Goal: Feedback & Contribution: Leave review/rating

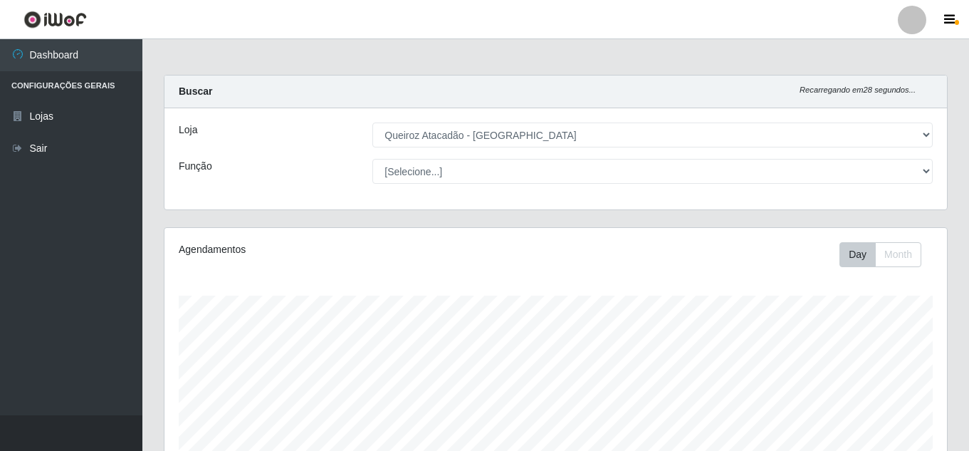
select select "225"
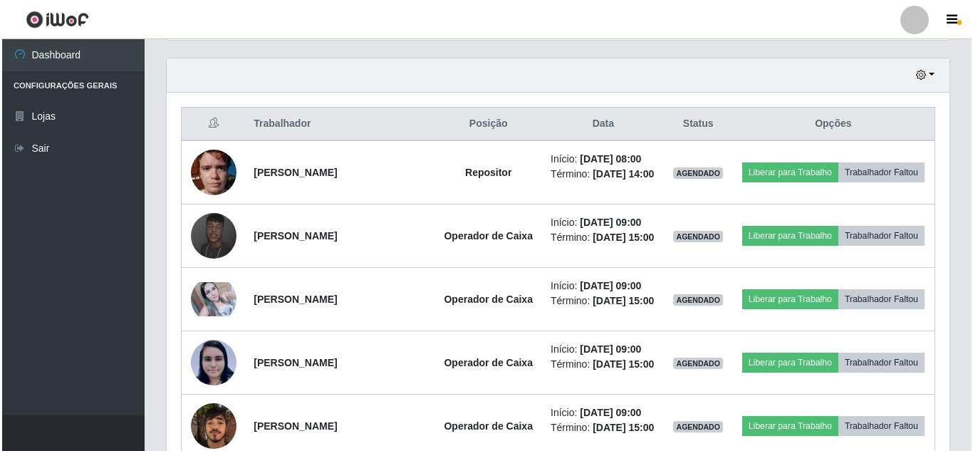
scroll to position [484, 0]
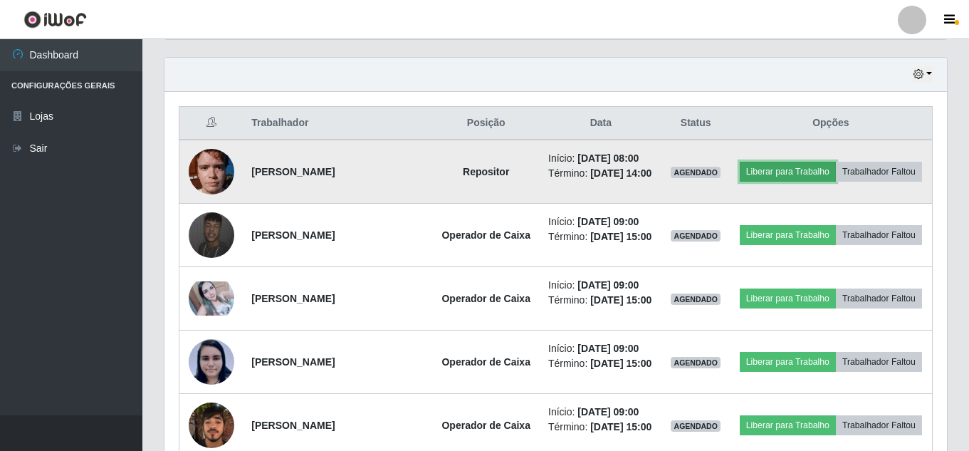
click at [761, 171] on button "Liberar para Trabalho" at bounding box center [788, 172] width 96 height 20
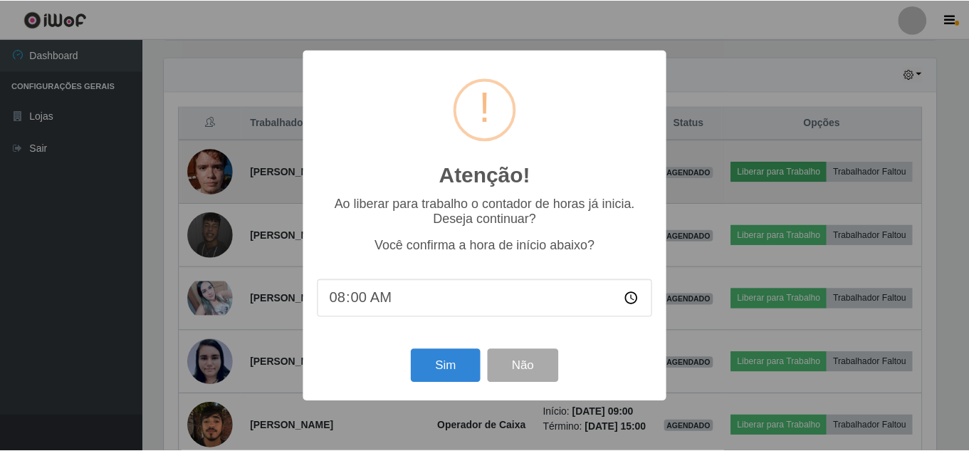
scroll to position [295, 775]
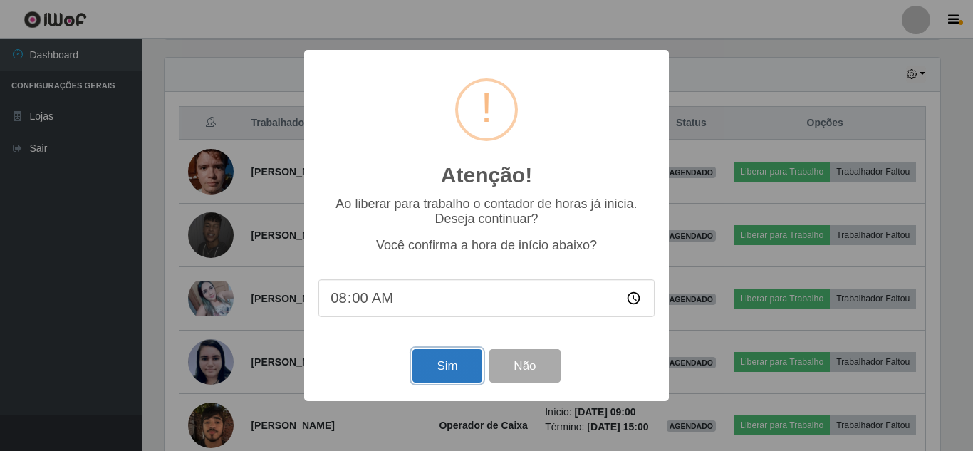
click at [448, 376] on button "Sim" at bounding box center [446, 365] width 69 height 33
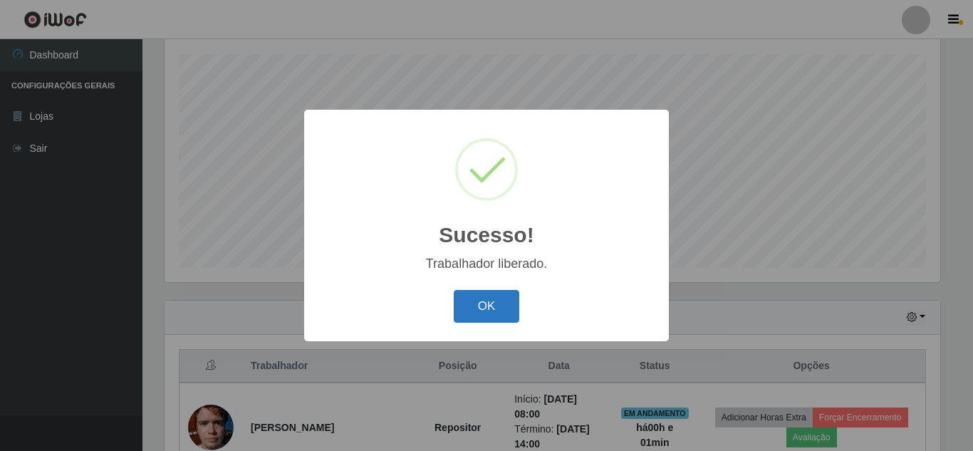
click at [488, 306] on button "OK" at bounding box center [487, 306] width 66 height 33
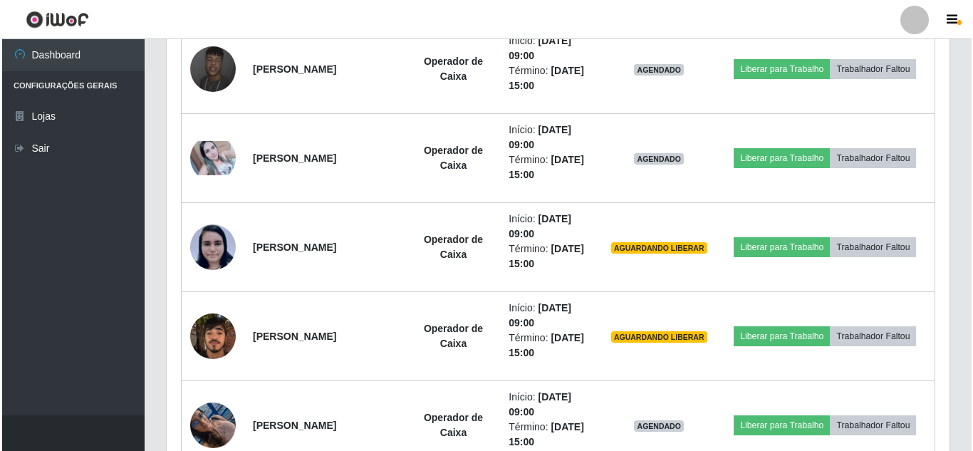
scroll to position [684, 0]
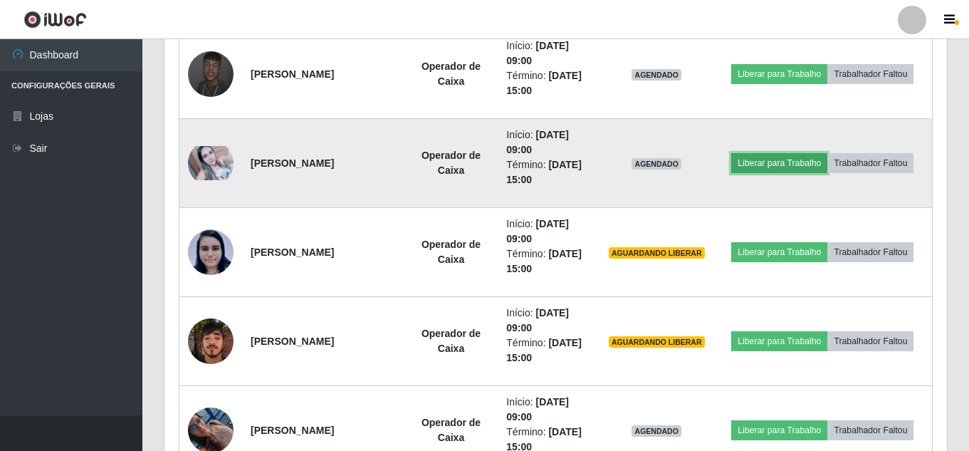
click at [788, 163] on button "Liberar para Trabalho" at bounding box center [779, 163] width 96 height 20
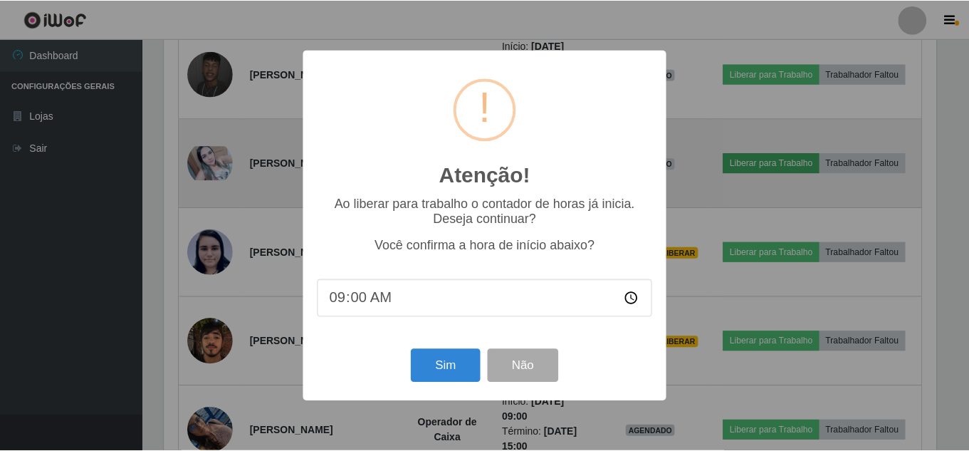
scroll to position [295, 775]
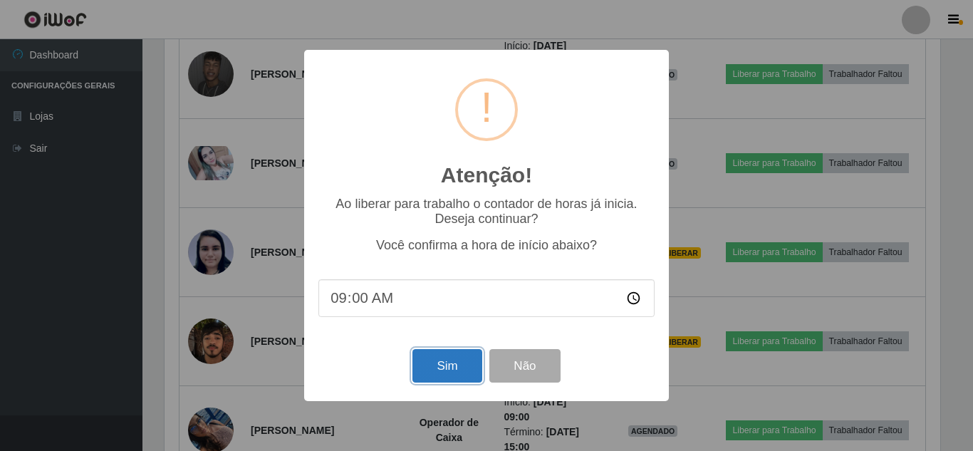
click at [444, 372] on button "Sim" at bounding box center [446, 365] width 69 height 33
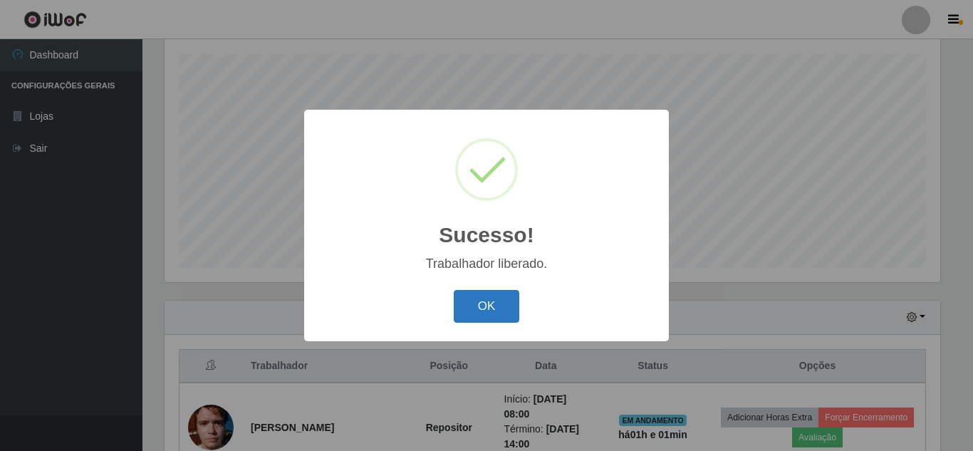
click at [475, 294] on button "OK" at bounding box center [487, 306] width 66 height 33
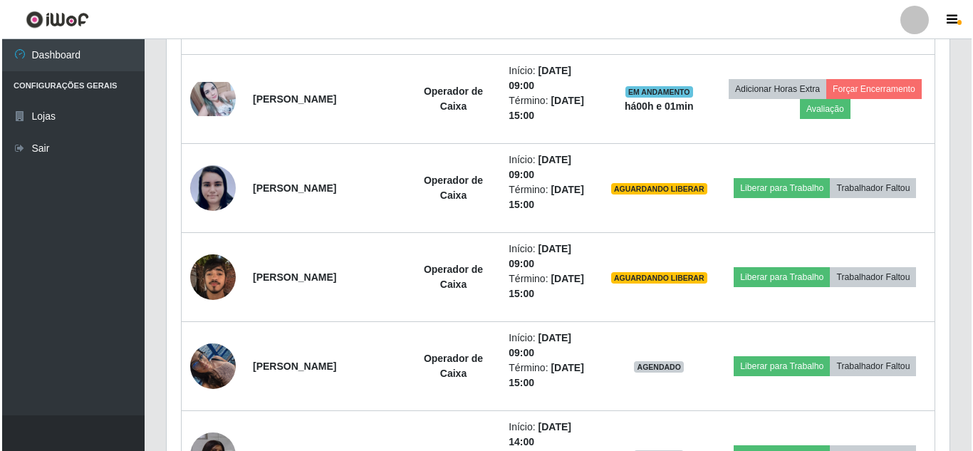
scroll to position [753, 0]
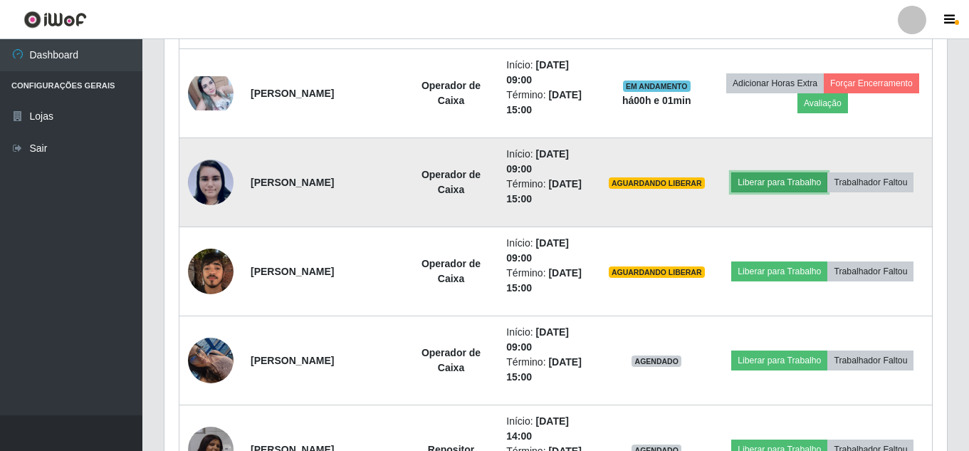
click at [788, 184] on button "Liberar para Trabalho" at bounding box center [779, 182] width 96 height 20
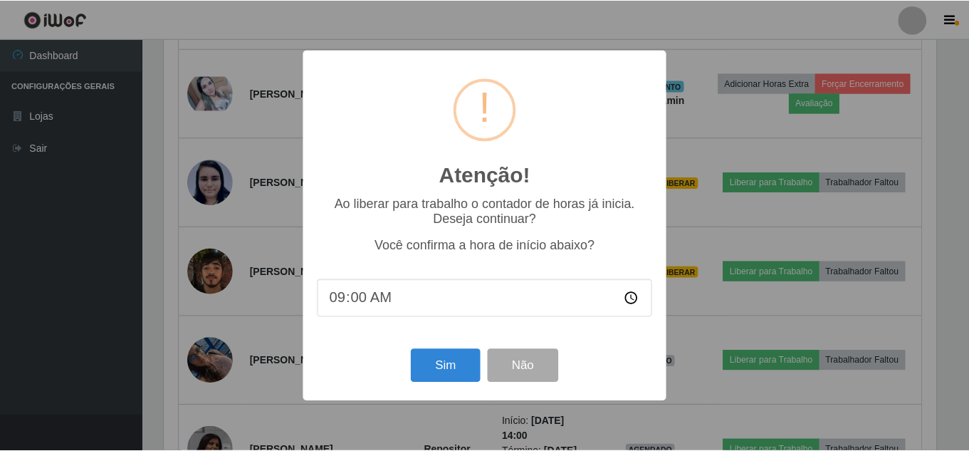
scroll to position [295, 775]
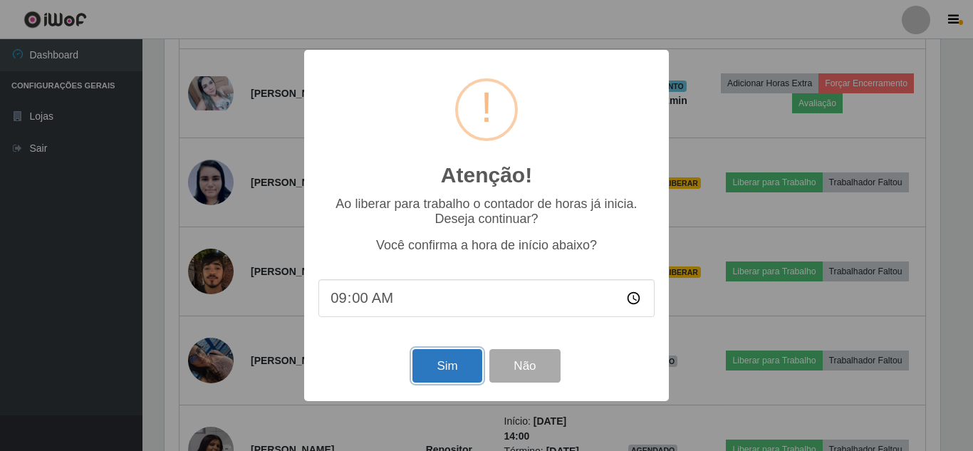
click at [464, 356] on button "Sim" at bounding box center [446, 365] width 69 height 33
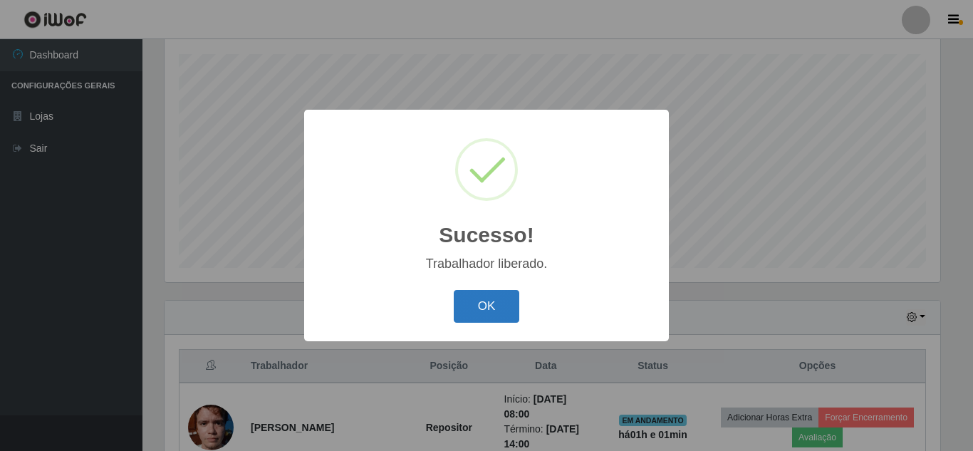
click at [487, 311] on button "OK" at bounding box center [487, 306] width 66 height 33
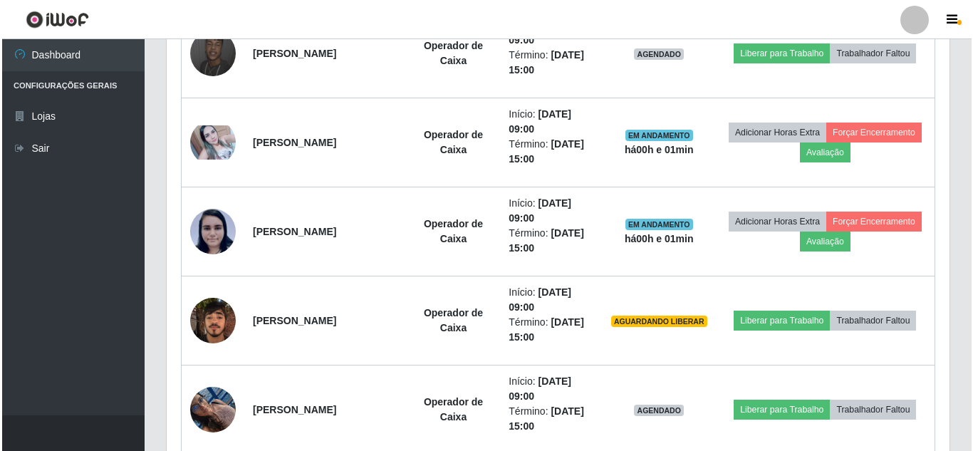
scroll to position [709, 0]
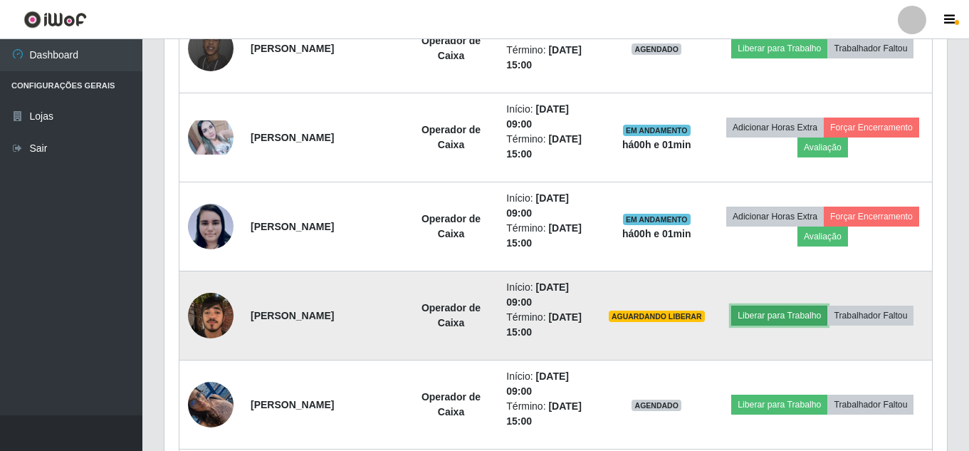
click at [783, 311] on button "Liberar para Trabalho" at bounding box center [779, 315] width 96 height 20
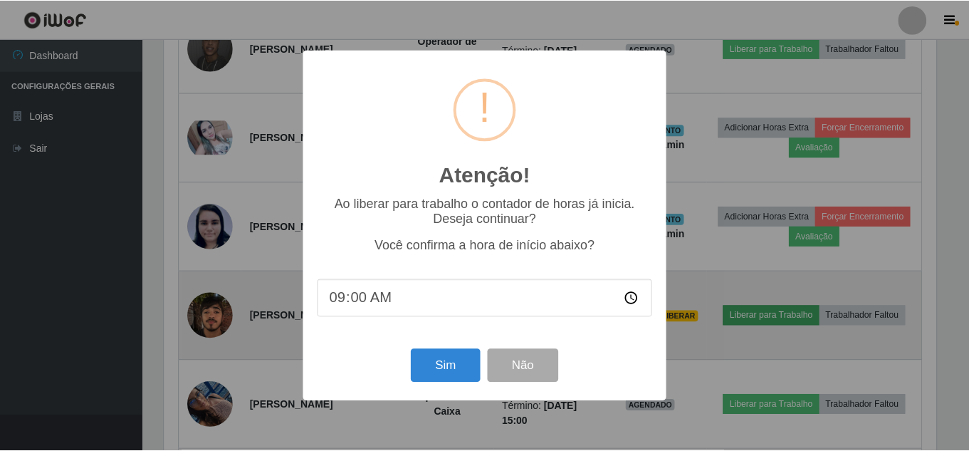
scroll to position [295, 775]
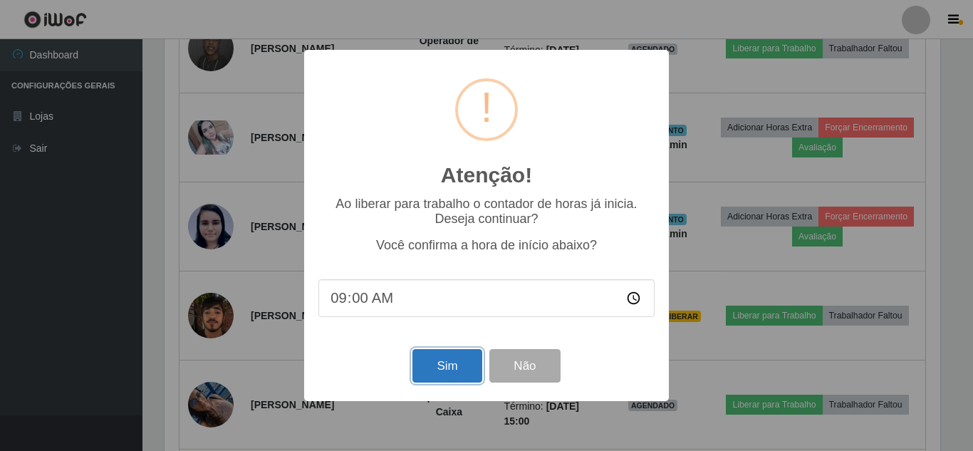
click at [442, 372] on button "Sim" at bounding box center [446, 365] width 69 height 33
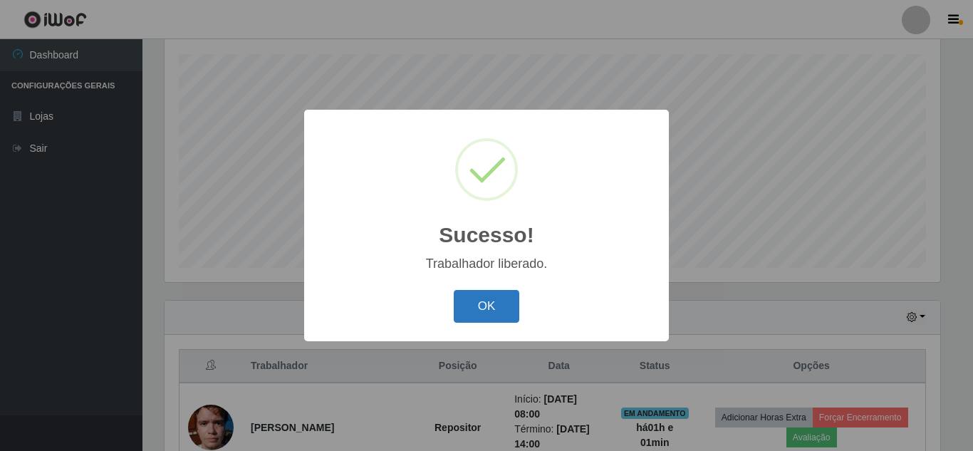
click at [477, 302] on button "OK" at bounding box center [487, 306] width 66 height 33
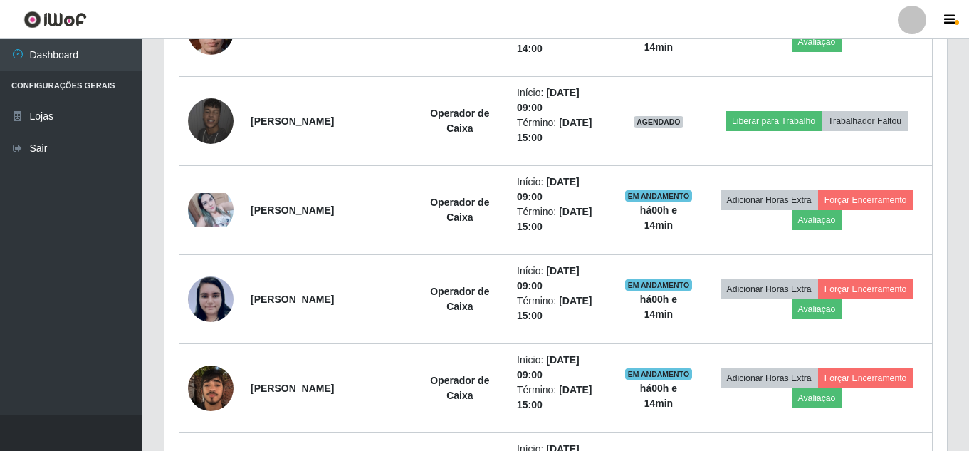
scroll to position [631, 0]
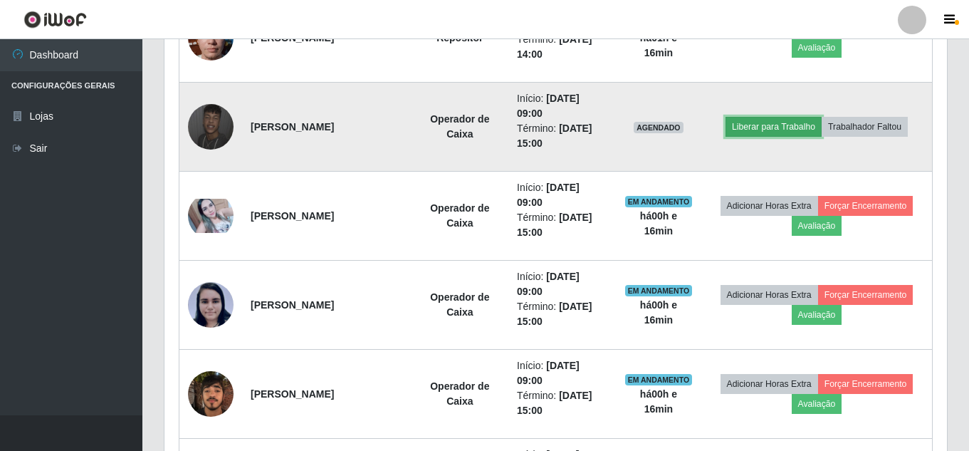
click at [757, 131] on button "Liberar para Trabalho" at bounding box center [774, 127] width 96 height 20
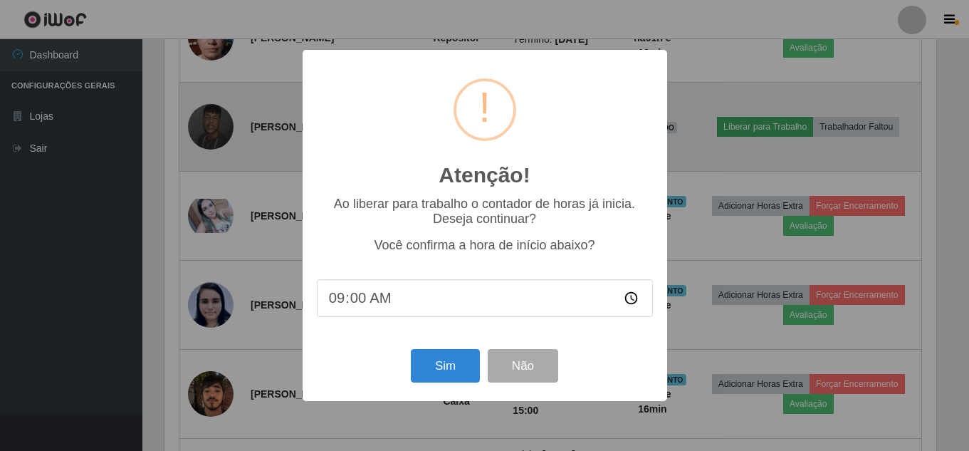
scroll to position [295, 775]
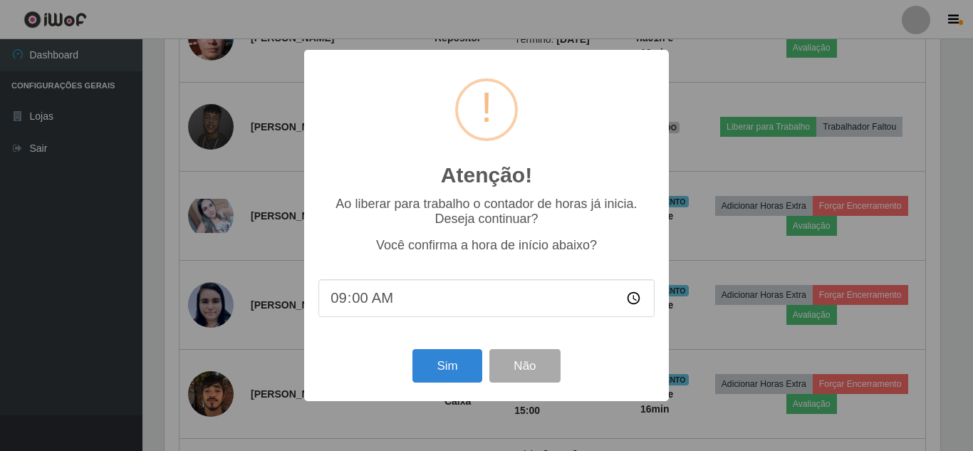
click at [360, 308] on input "09:00" at bounding box center [486, 298] width 336 height 38
type input "09:17"
click at [451, 375] on button "Sim" at bounding box center [446, 365] width 69 height 33
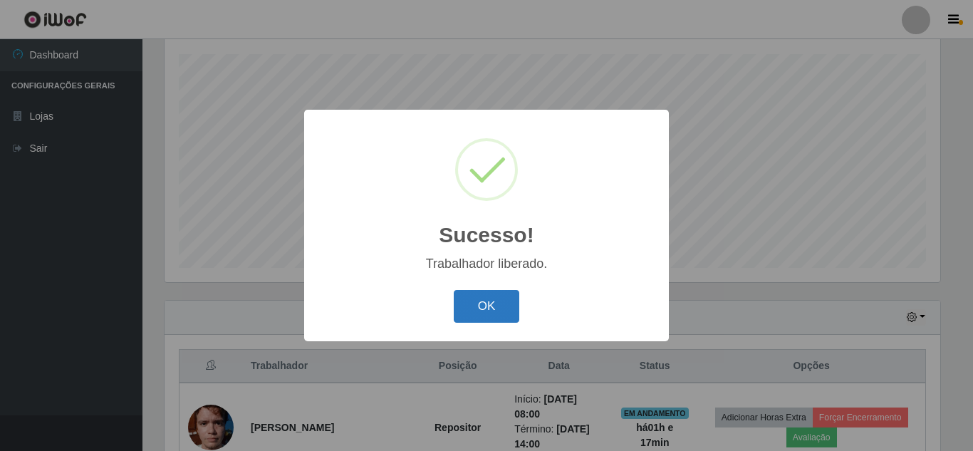
click at [471, 300] on button "OK" at bounding box center [487, 306] width 66 height 33
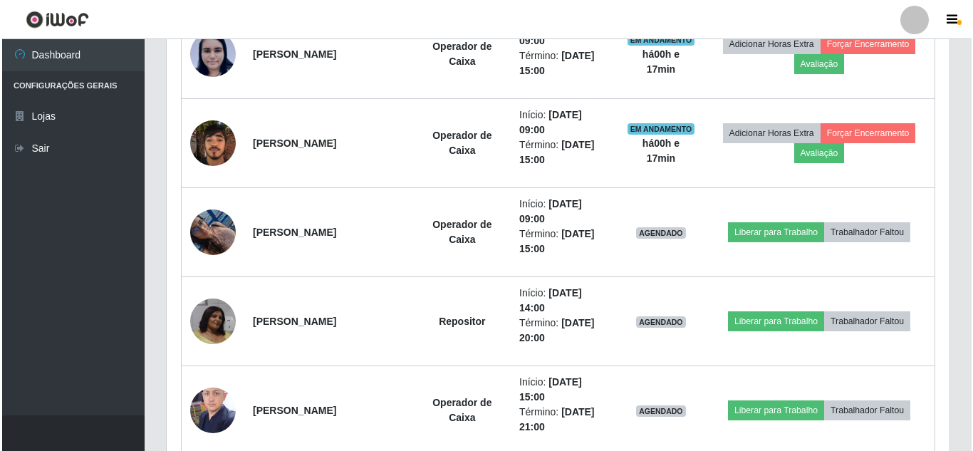
scroll to position [867, 0]
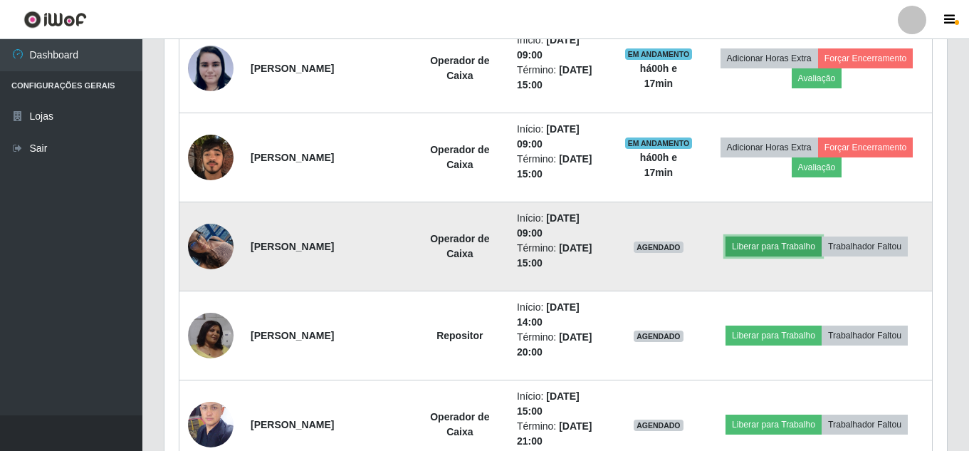
click at [776, 243] on button "Liberar para Trabalho" at bounding box center [774, 246] width 96 height 20
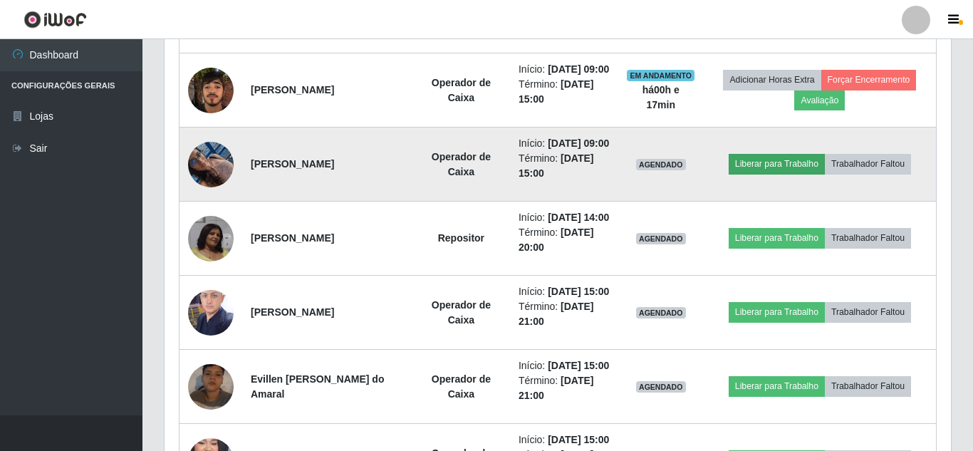
scroll to position [295, 775]
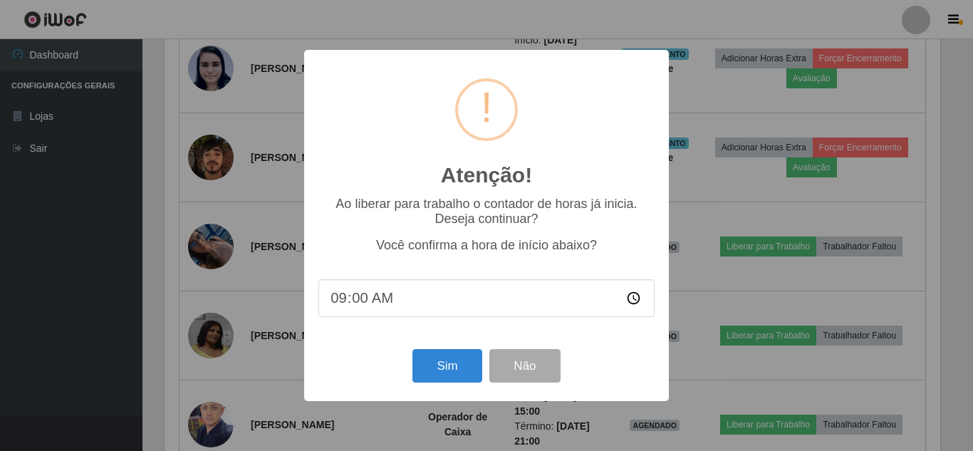
click at [363, 303] on input "09:00" at bounding box center [486, 298] width 336 height 38
type input "09:17"
click at [434, 368] on button "Sim" at bounding box center [446, 365] width 69 height 33
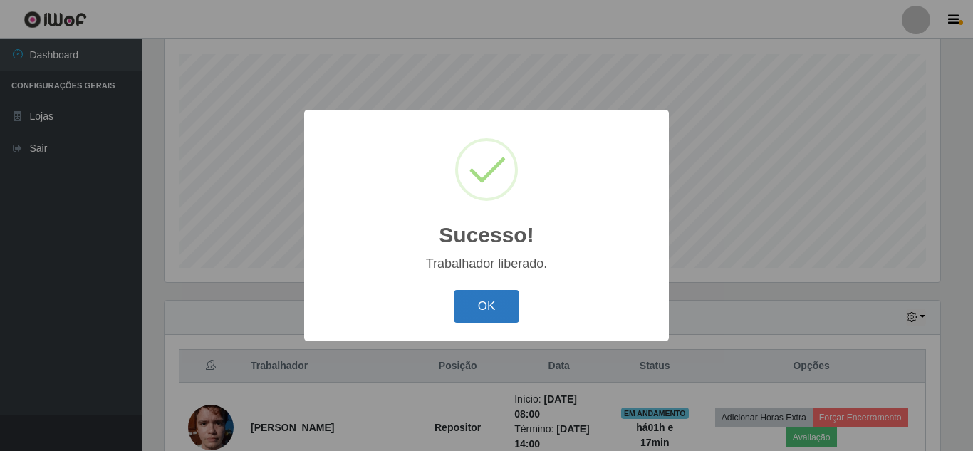
click at [483, 308] on button "OK" at bounding box center [487, 306] width 66 height 33
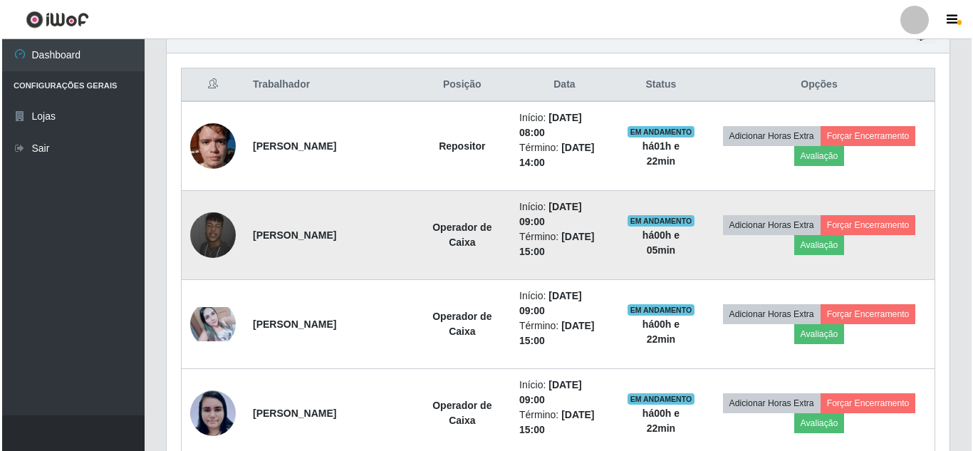
scroll to position [525, 0]
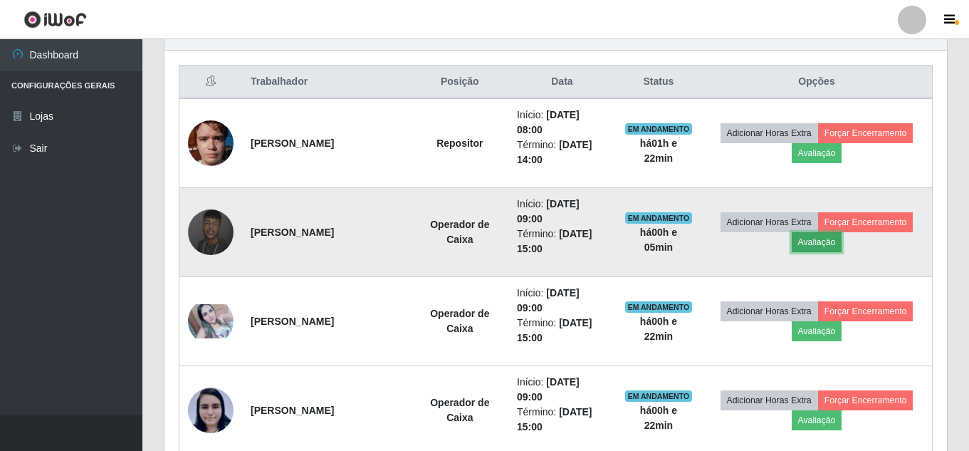
click at [817, 244] on button "Avaliação" at bounding box center [817, 242] width 51 height 20
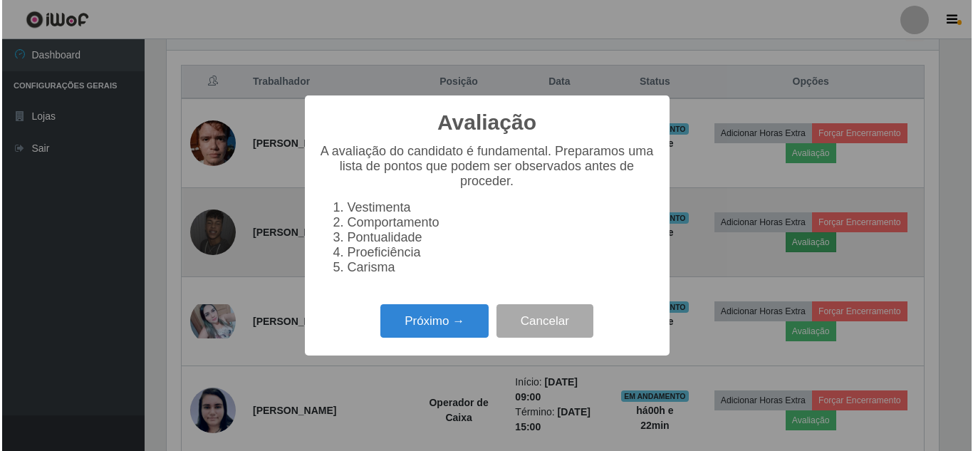
scroll to position [295, 775]
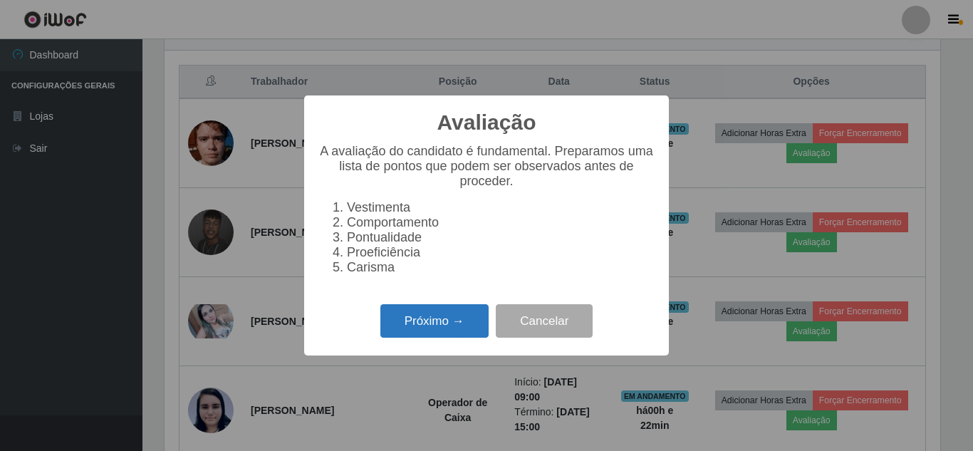
click at [404, 327] on button "Próximo →" at bounding box center [434, 320] width 108 height 33
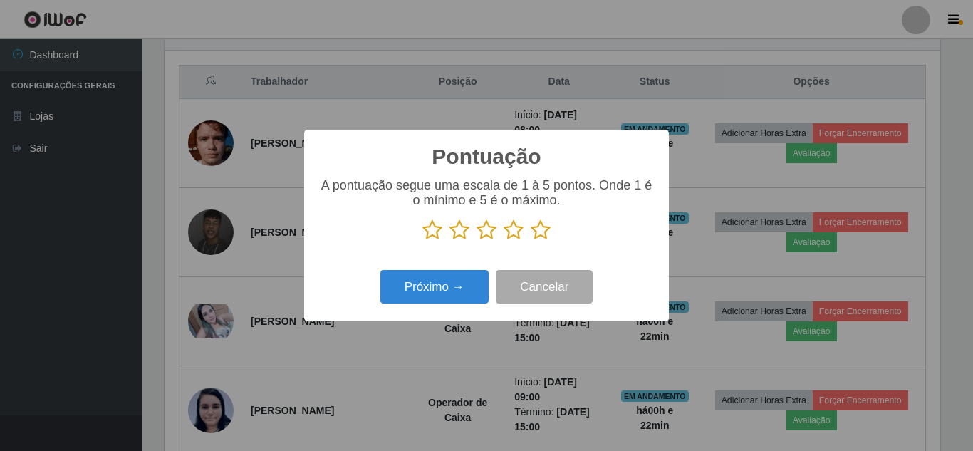
click at [433, 231] on icon at bounding box center [432, 229] width 20 height 21
click at [422, 241] on input "radio" at bounding box center [422, 241] width 0 height 0
click at [446, 290] on button "Próximo →" at bounding box center [434, 286] width 108 height 33
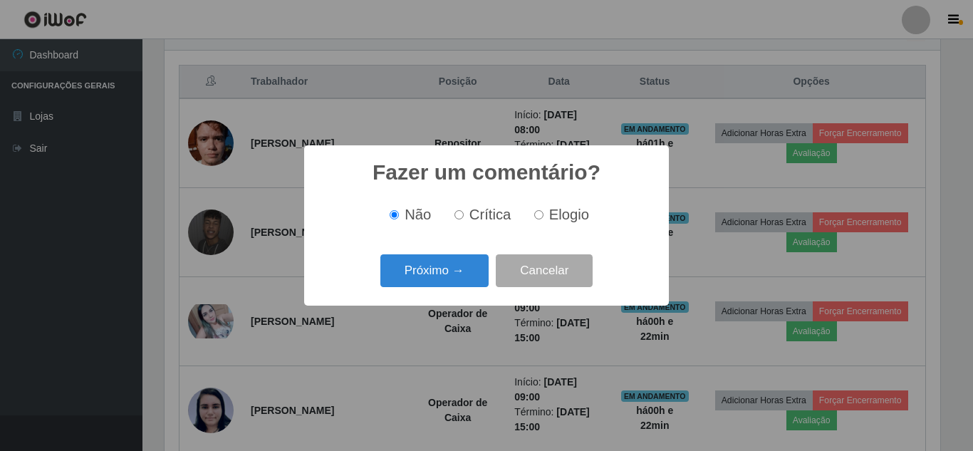
click at [466, 216] on label "Crítica" at bounding box center [480, 214] width 63 height 16
click at [464, 216] on input "Crítica" at bounding box center [458, 214] width 9 height 9
radio input "true"
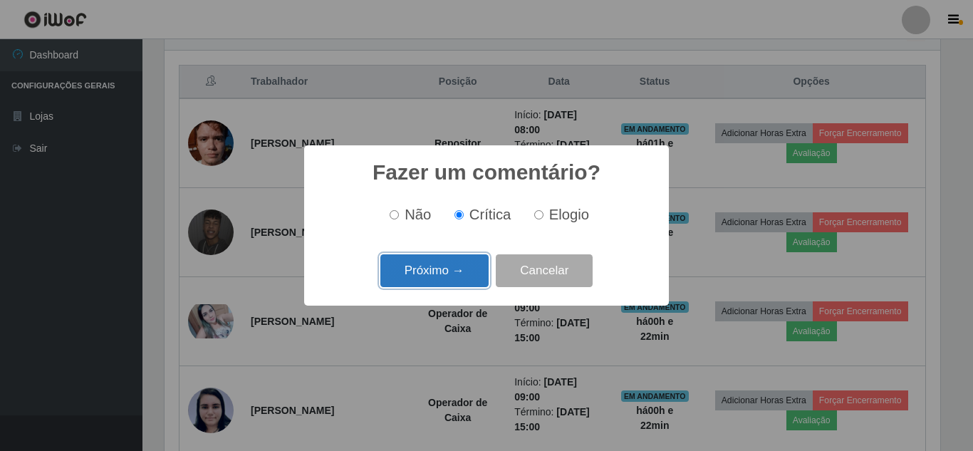
click at [459, 268] on button "Próximo →" at bounding box center [434, 270] width 108 height 33
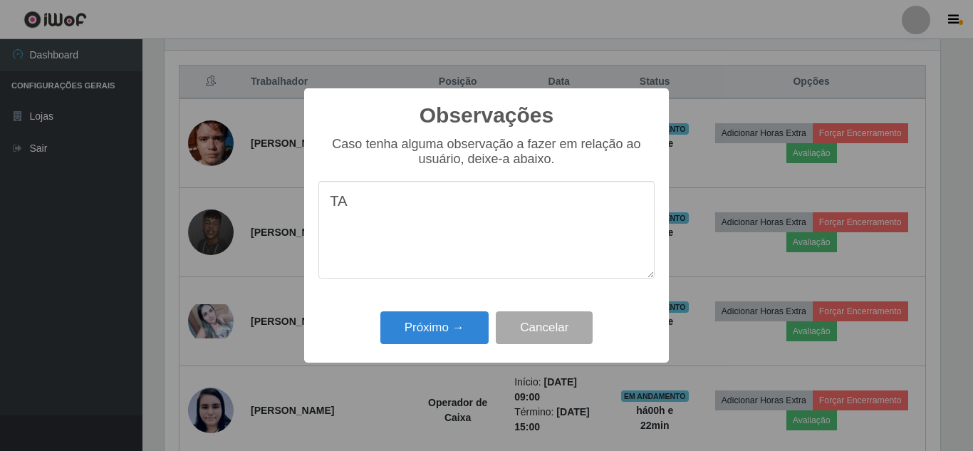
type textarea "T"
type textarea "atrasos frequentes"
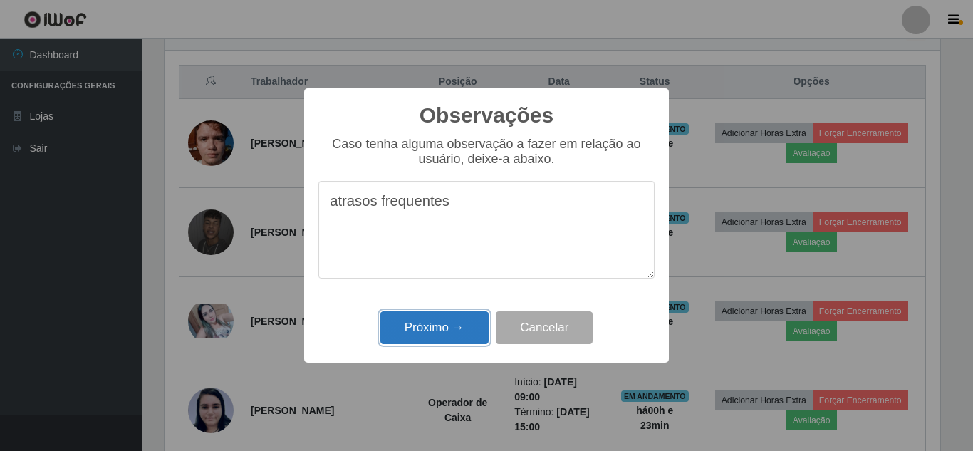
click at [448, 324] on button "Próximo →" at bounding box center [434, 327] width 108 height 33
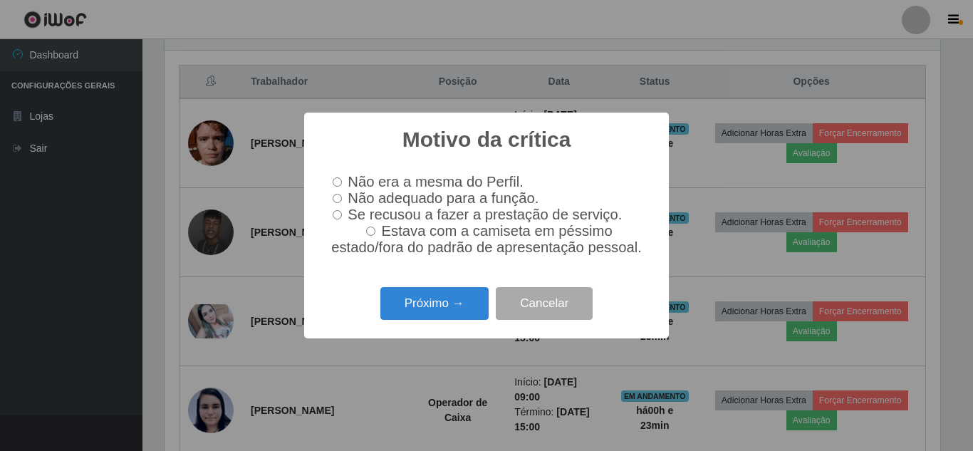
click at [338, 195] on input "Não adequado para a função." at bounding box center [337, 198] width 9 height 9
radio input "true"
click at [414, 312] on button "Próximo →" at bounding box center [434, 303] width 108 height 33
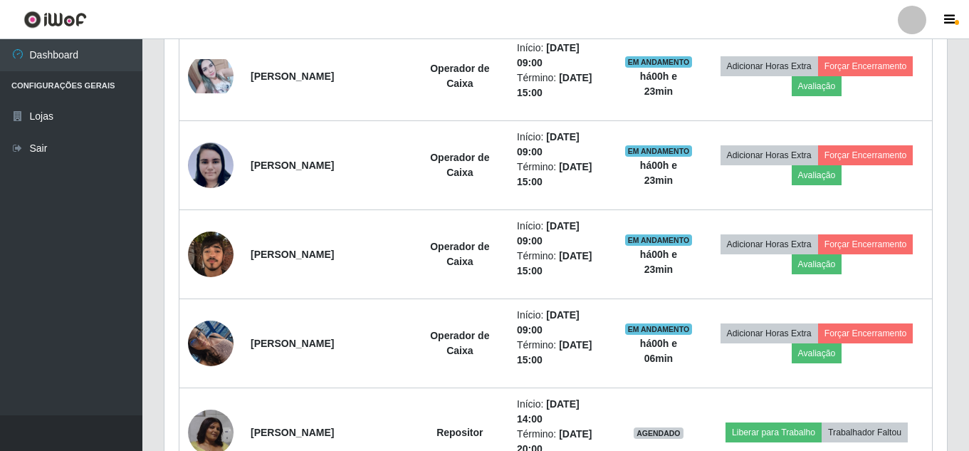
scroll to position [771, 0]
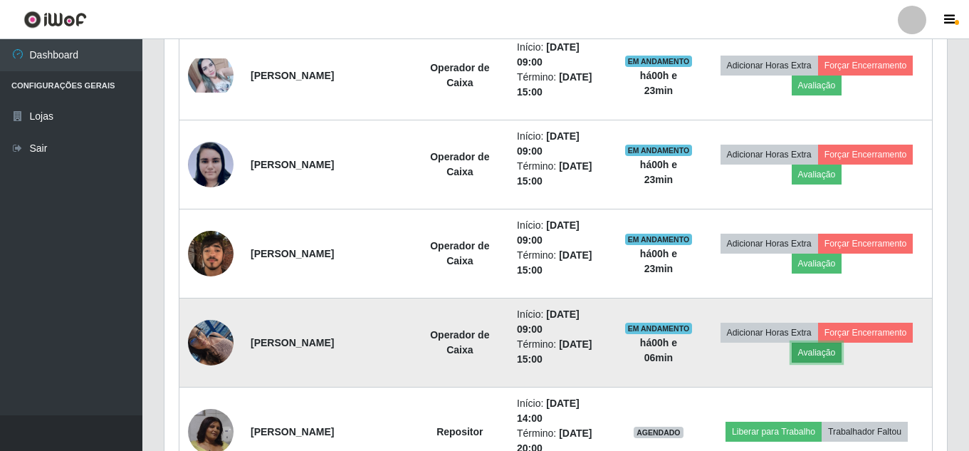
click at [829, 349] on button "Avaliação" at bounding box center [817, 352] width 51 height 20
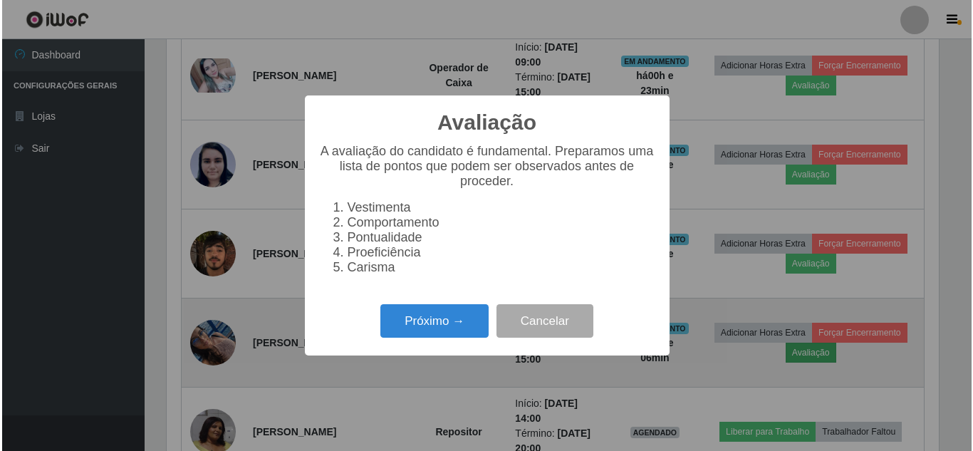
scroll to position [295, 775]
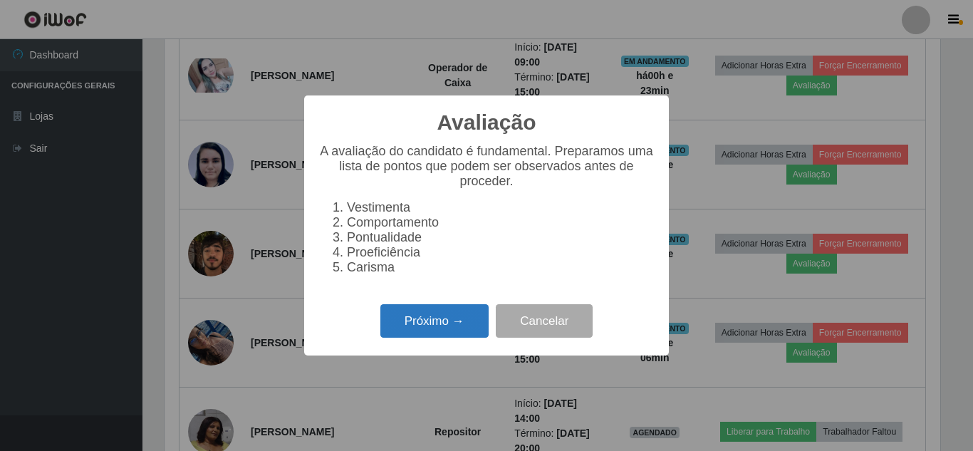
click at [424, 336] on button "Próximo →" at bounding box center [434, 320] width 108 height 33
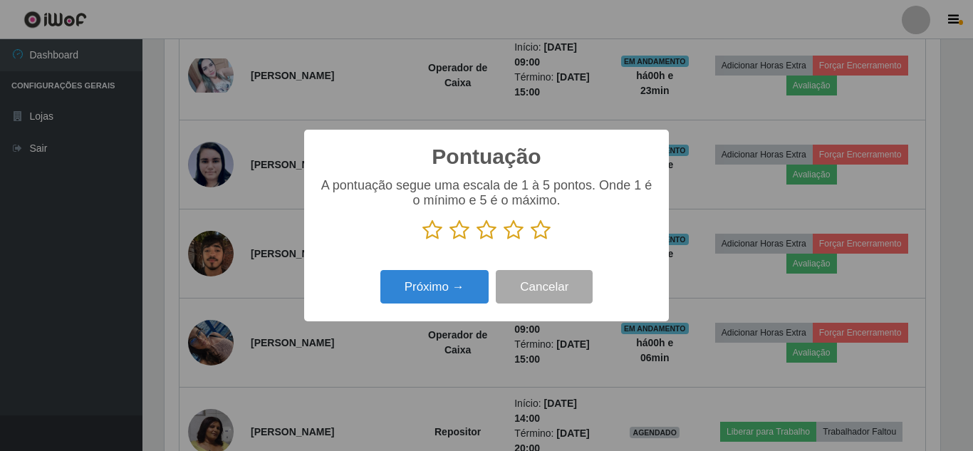
scroll to position [711751, 711271]
click at [434, 236] on icon at bounding box center [432, 229] width 20 height 21
click at [422, 241] on input "radio" at bounding box center [422, 241] width 0 height 0
click at [450, 293] on button "Próximo →" at bounding box center [434, 286] width 108 height 33
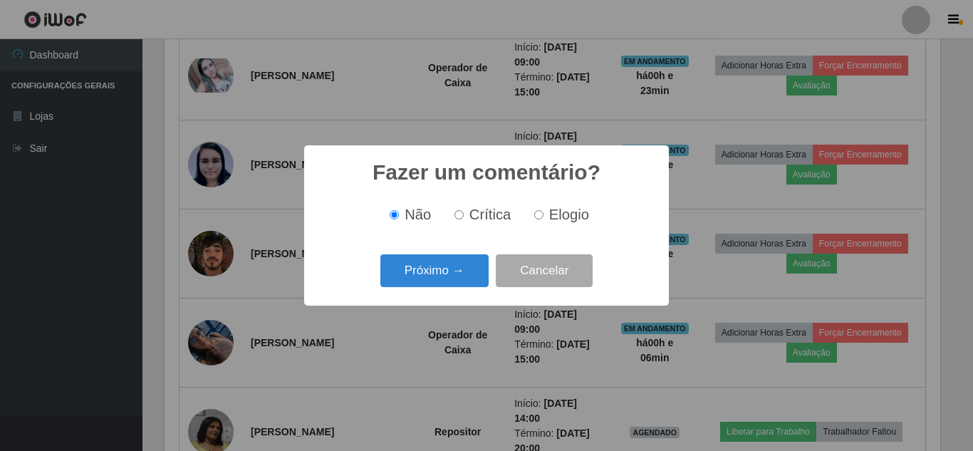
click at [459, 218] on input "Crítica" at bounding box center [458, 214] width 9 height 9
radio input "true"
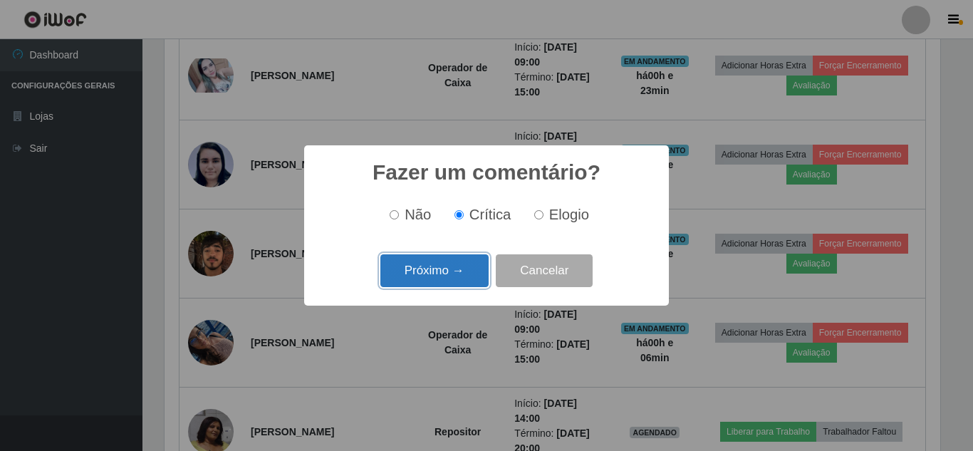
click at [455, 268] on button "Próximo →" at bounding box center [434, 270] width 108 height 33
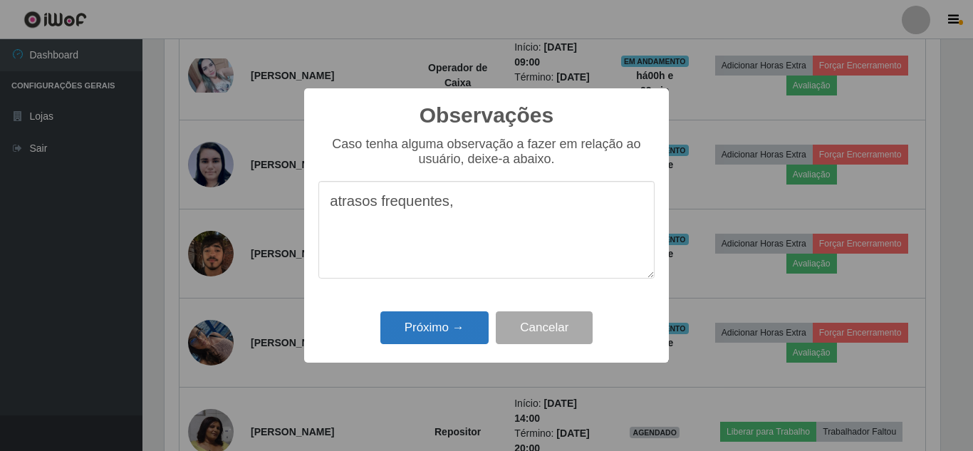
type textarea "atrasos frequentes,"
click at [443, 340] on button "Próximo →" at bounding box center [434, 327] width 108 height 33
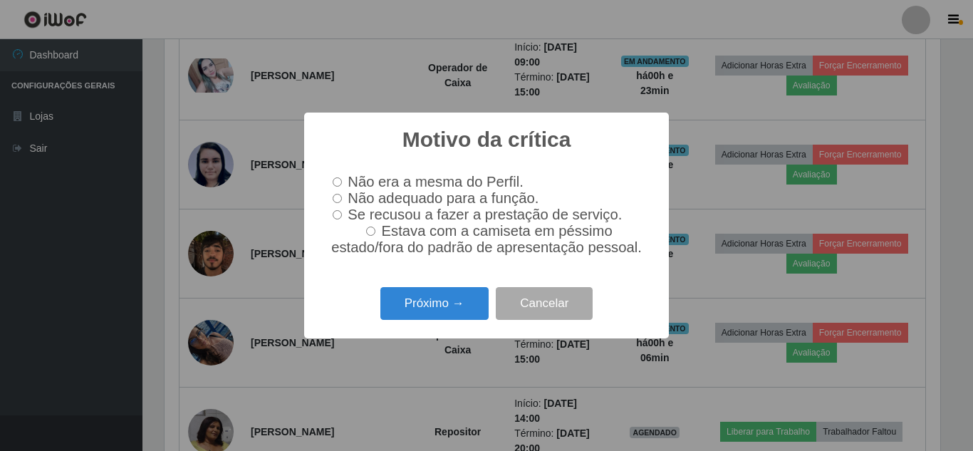
click at [336, 201] on input "Não adequado para a função." at bounding box center [337, 198] width 9 height 9
radio input "true"
click at [447, 311] on button "Próximo →" at bounding box center [434, 303] width 108 height 33
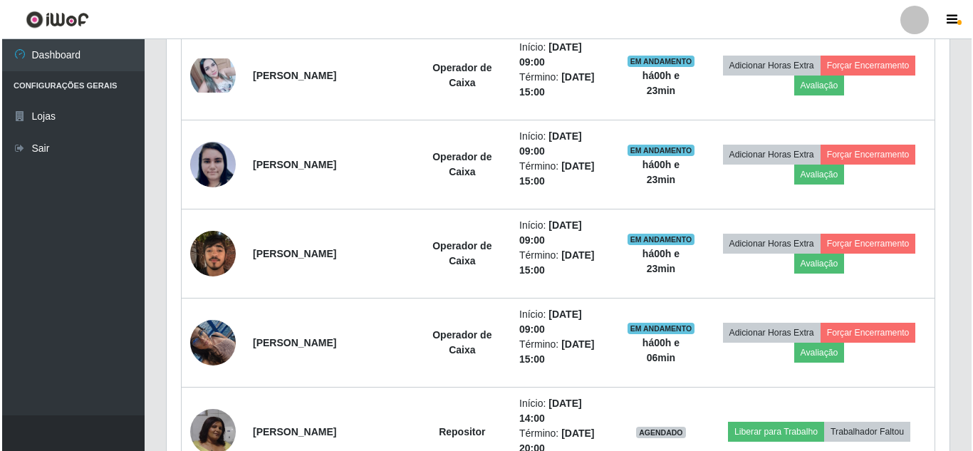
scroll to position [295, 783]
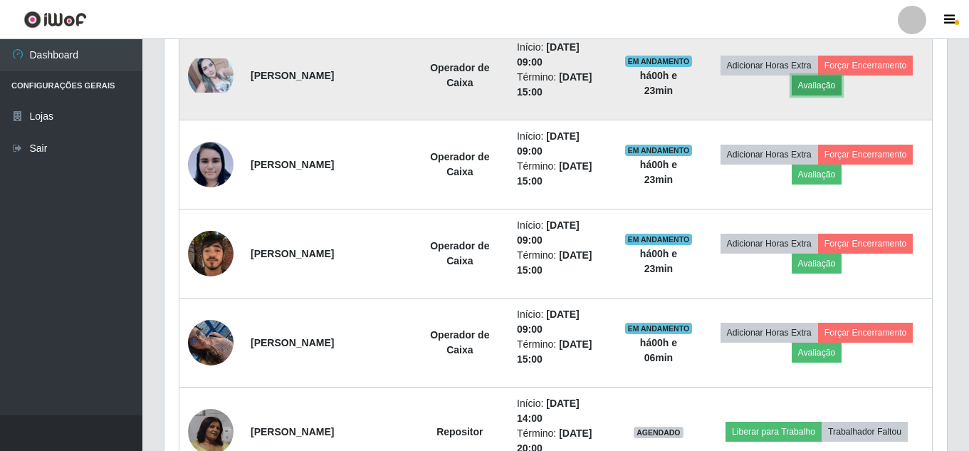
click at [810, 88] on button "Avaliação" at bounding box center [817, 85] width 51 height 20
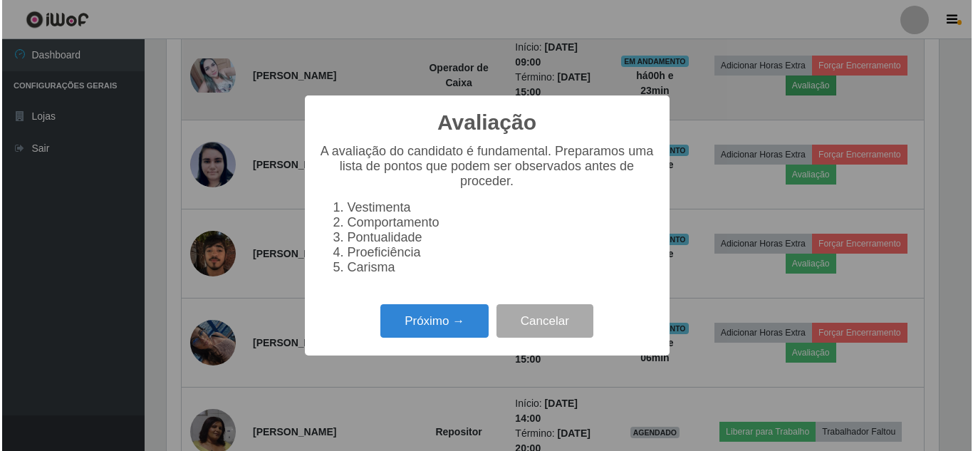
scroll to position [295, 775]
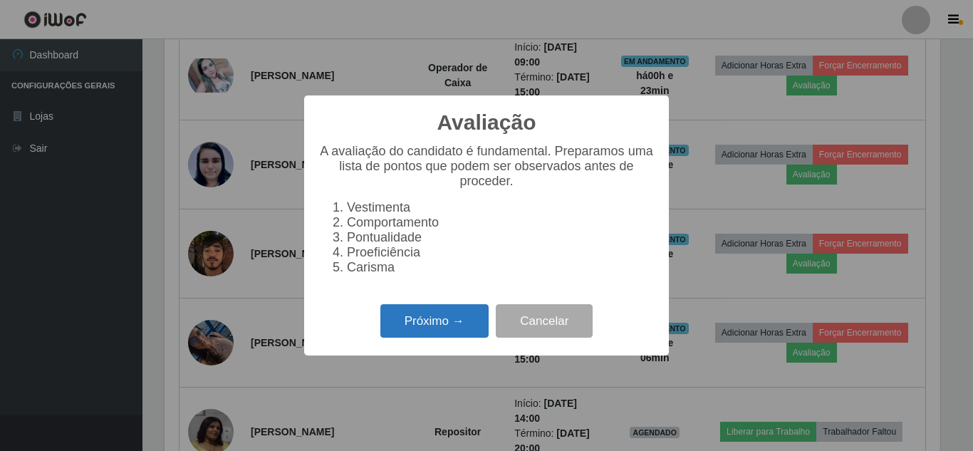
click at [447, 325] on button "Próximo →" at bounding box center [434, 320] width 108 height 33
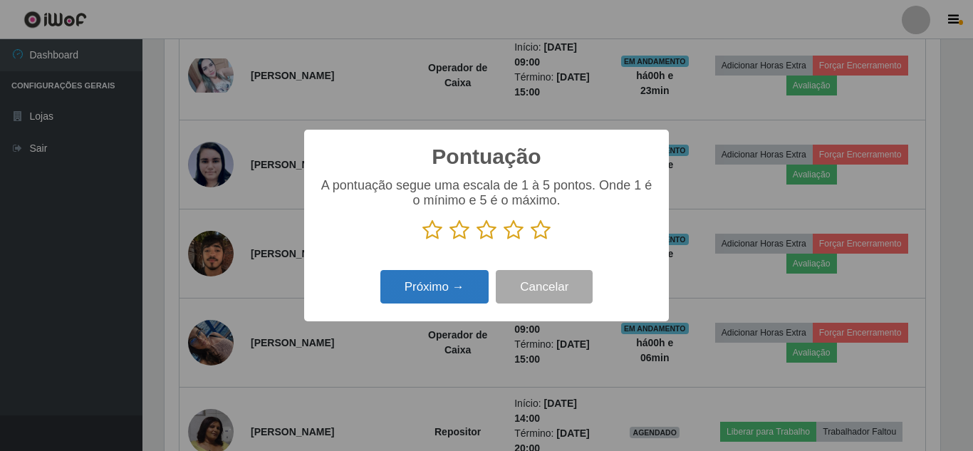
scroll to position [711751, 711271]
click at [547, 233] on icon at bounding box center [540, 229] width 20 height 21
click at [530, 241] on input "radio" at bounding box center [530, 241] width 0 height 0
click at [414, 303] on button "Próximo →" at bounding box center [434, 286] width 108 height 33
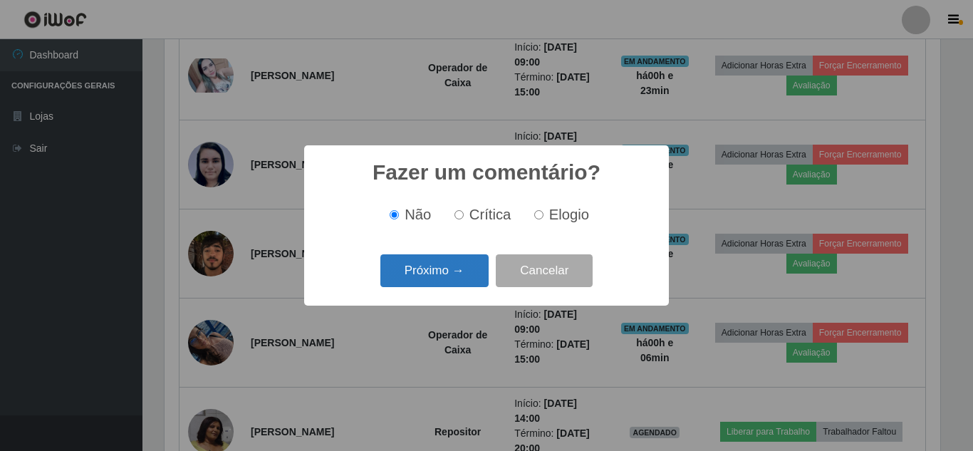
click at [421, 287] on button "Próximo →" at bounding box center [434, 270] width 108 height 33
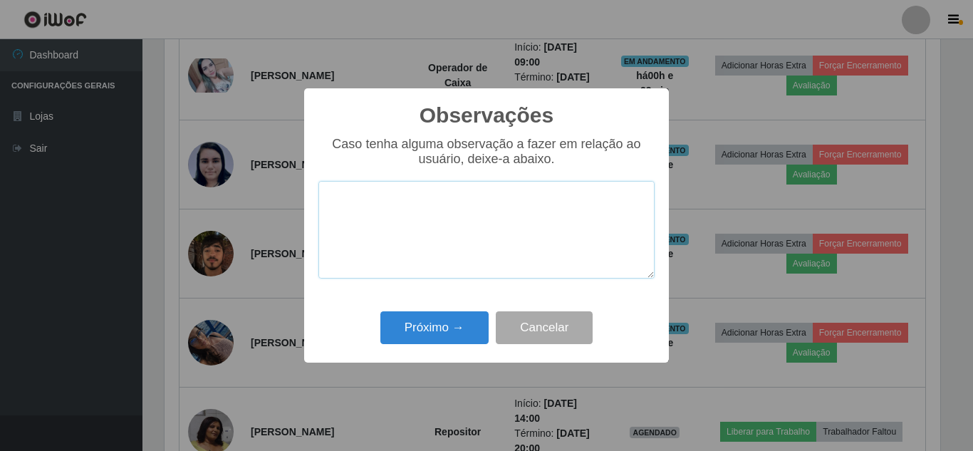
click at [413, 236] on textarea at bounding box center [486, 230] width 336 height 98
type textarea "Muito boa"
click at [433, 335] on button "Próximo →" at bounding box center [434, 327] width 108 height 33
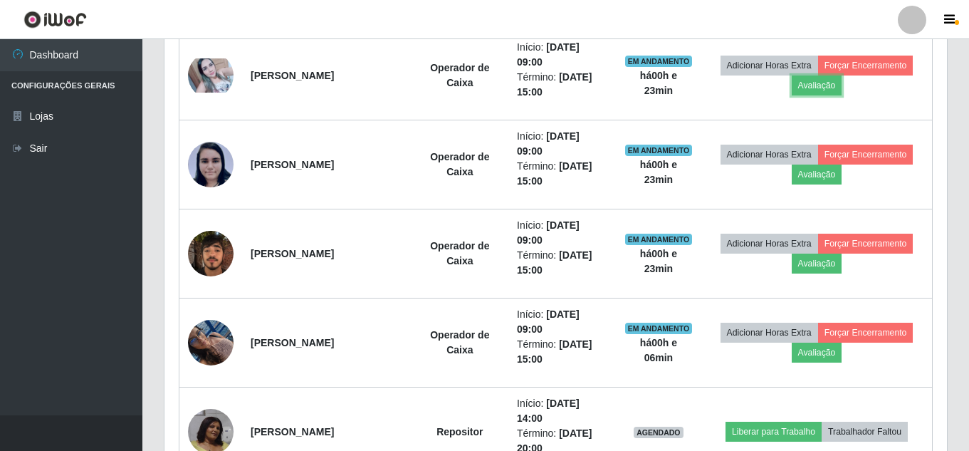
scroll to position [295, 783]
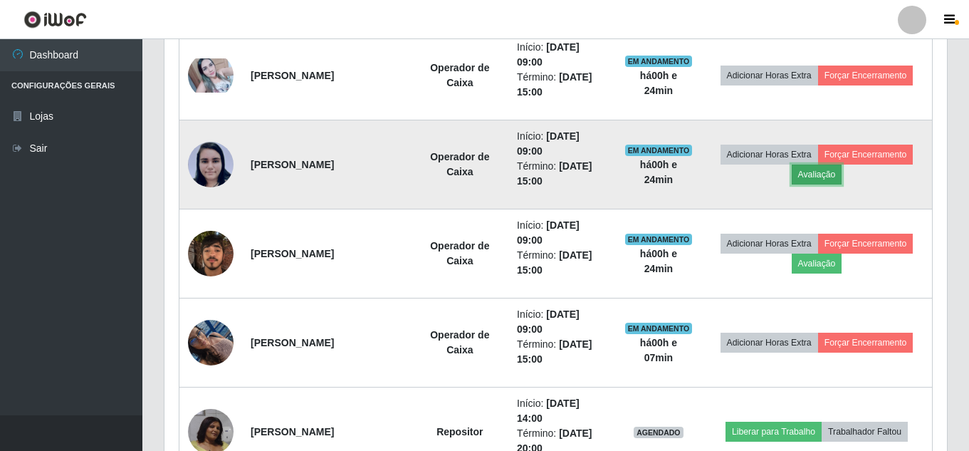
click at [815, 176] on button "Avaliação" at bounding box center [817, 174] width 51 height 20
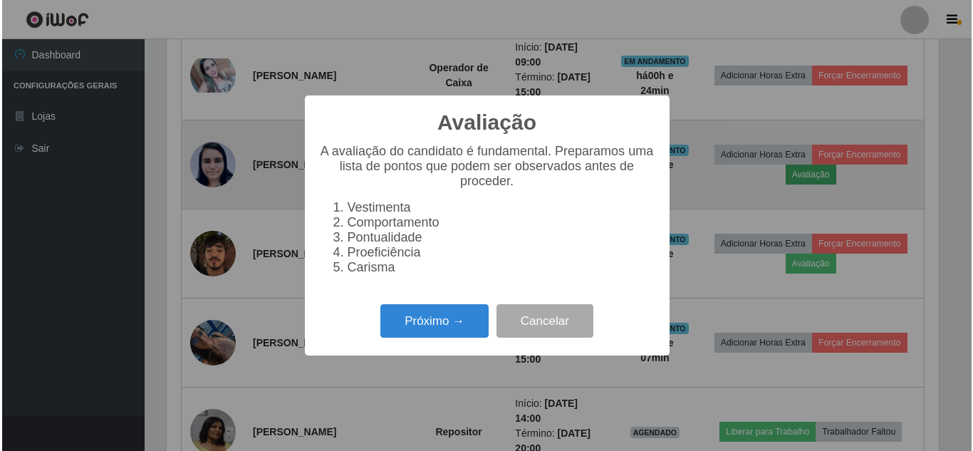
scroll to position [295, 775]
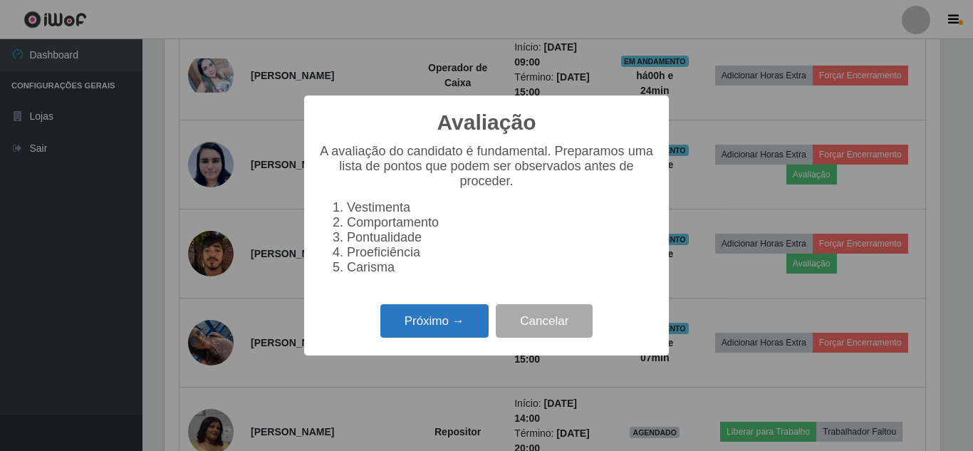
click at [413, 324] on button "Próximo →" at bounding box center [434, 320] width 108 height 33
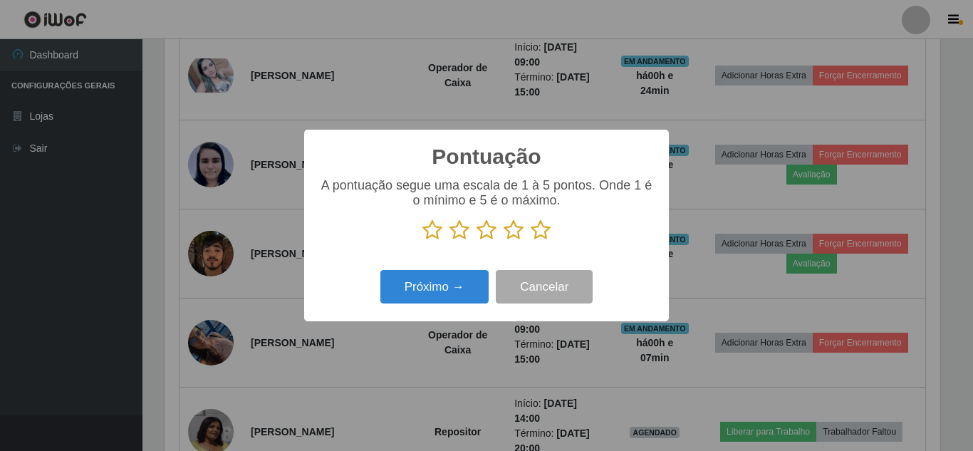
scroll to position [711751, 711271]
drag, startPoint x: 545, startPoint y: 235, endPoint x: 541, endPoint y: 241, distance: 7.7
click at [545, 236] on icon at bounding box center [540, 229] width 20 height 21
click at [530, 241] on input "radio" at bounding box center [530, 241] width 0 height 0
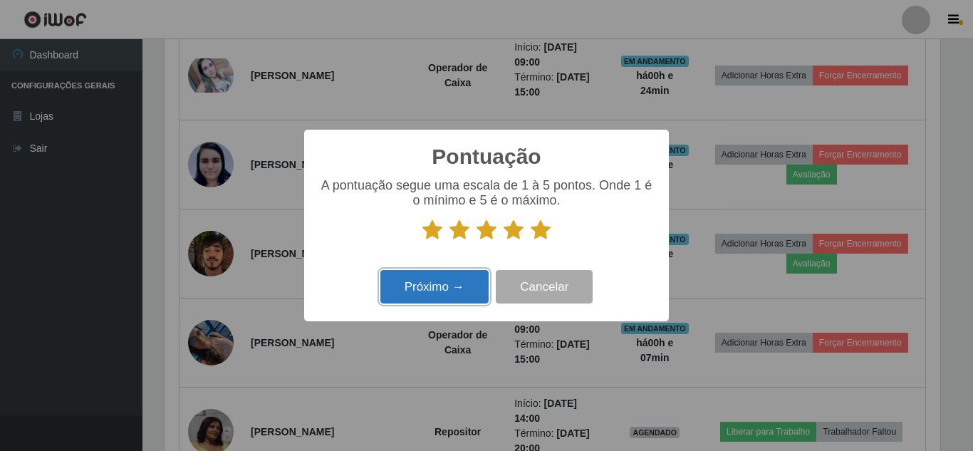
click at [465, 280] on button "Próximo →" at bounding box center [434, 286] width 108 height 33
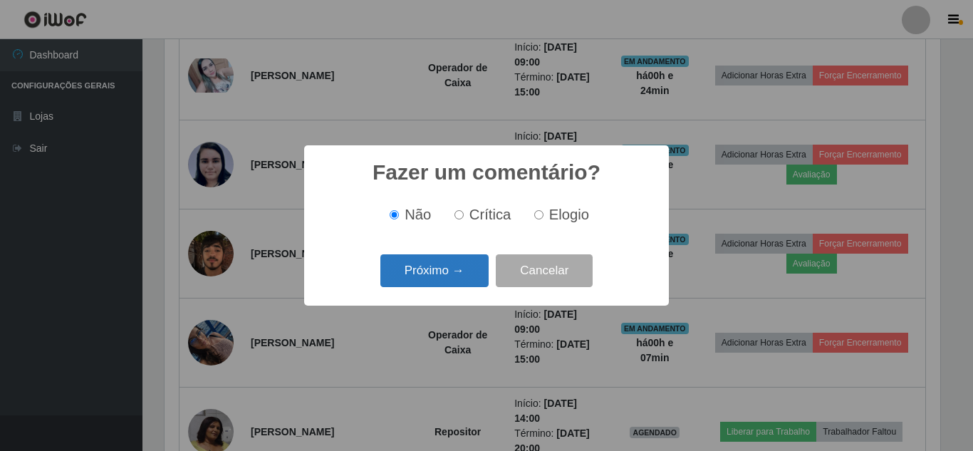
click at [439, 273] on button "Próximo →" at bounding box center [434, 270] width 108 height 33
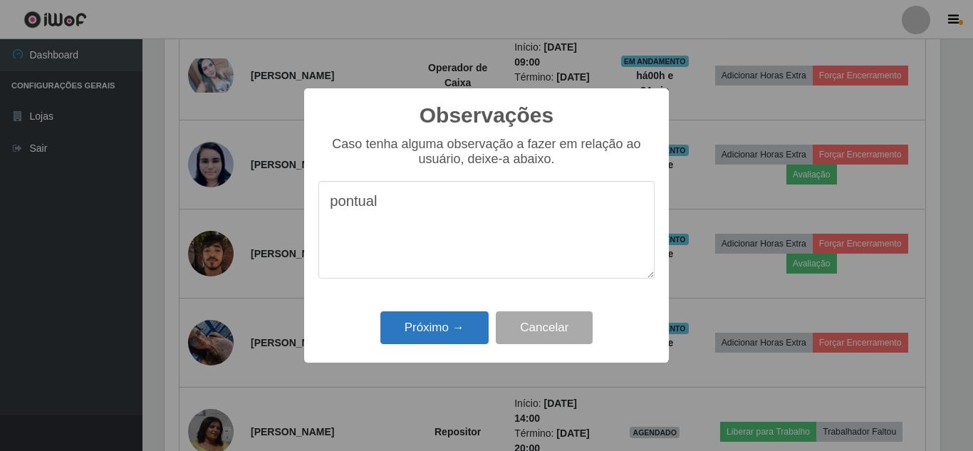
type textarea "pontual"
click at [474, 338] on button "Próximo →" at bounding box center [434, 327] width 108 height 33
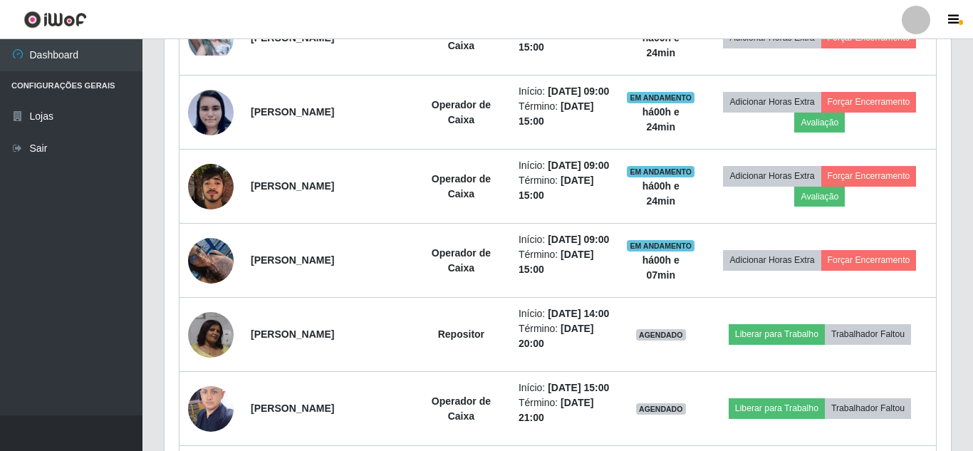
scroll to position [295, 783]
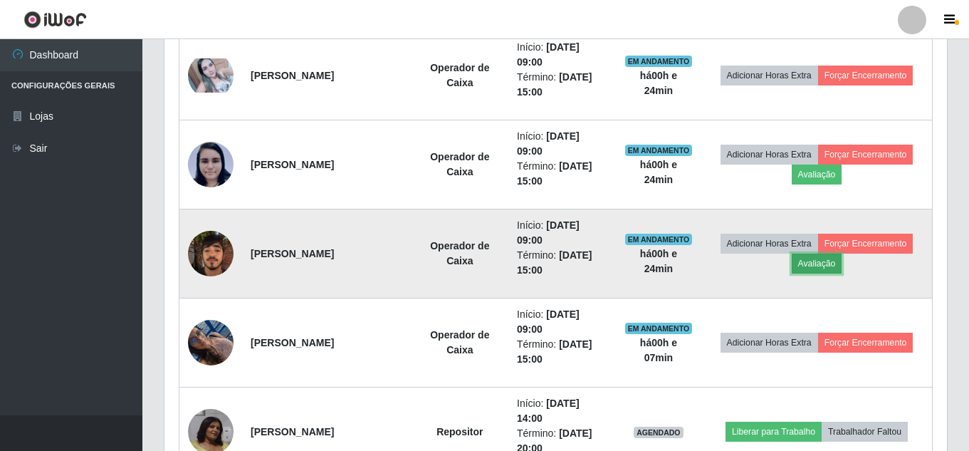
click at [817, 262] on button "Avaliação" at bounding box center [817, 263] width 51 height 20
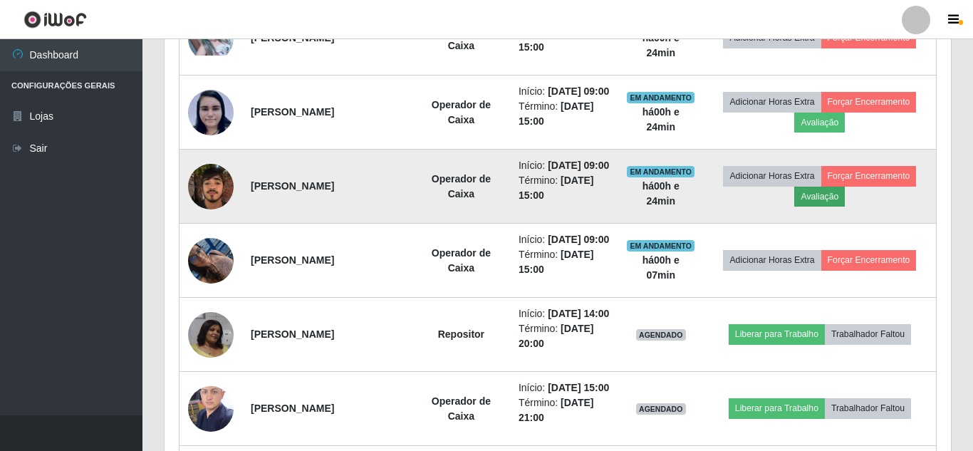
scroll to position [295, 775]
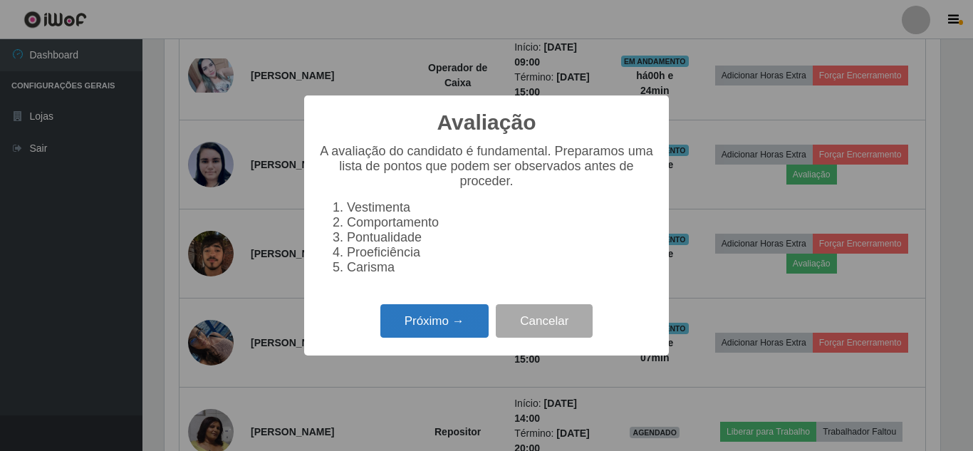
click at [449, 325] on button "Próximo →" at bounding box center [434, 320] width 108 height 33
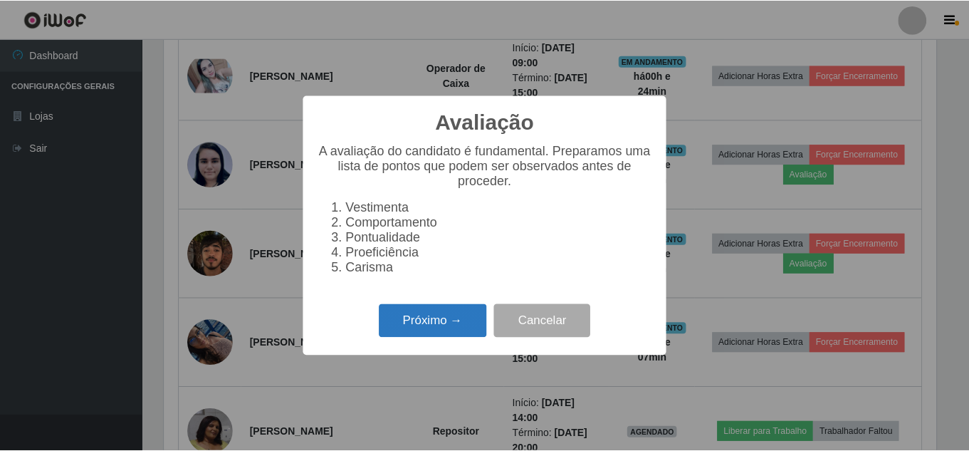
scroll to position [711751, 711271]
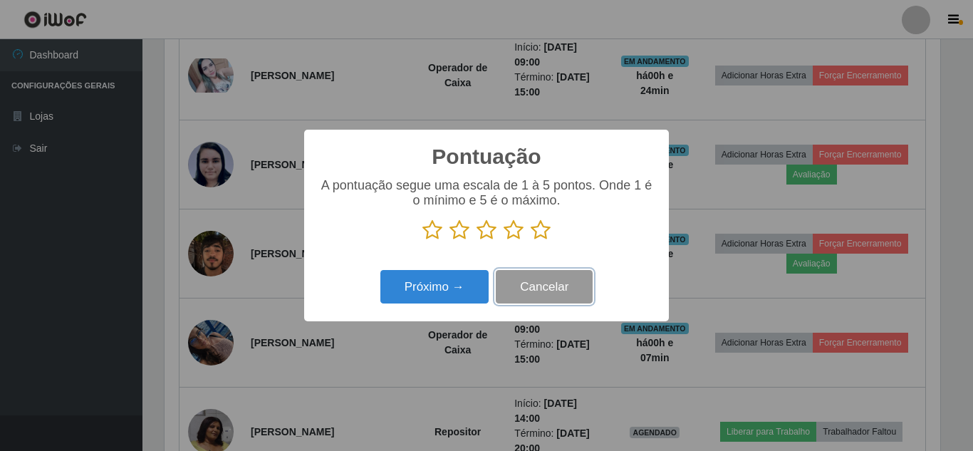
click at [550, 286] on button "Cancelar" at bounding box center [544, 286] width 97 height 33
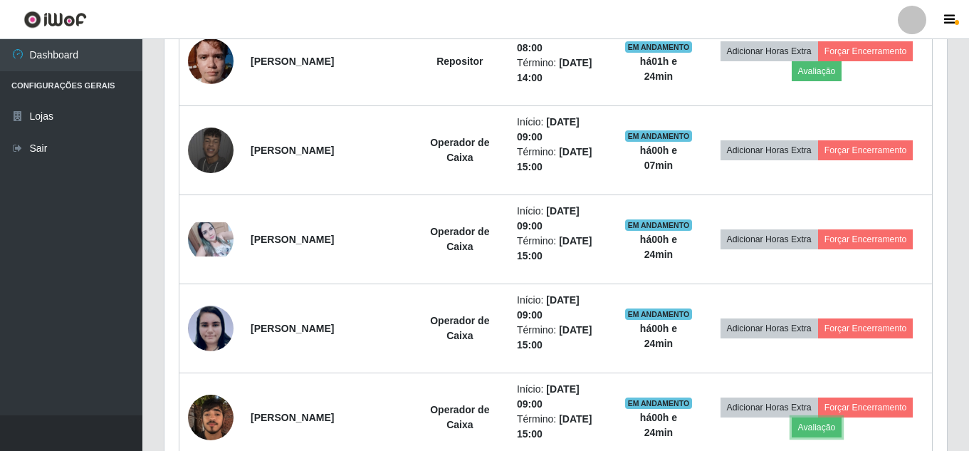
scroll to position [534, 0]
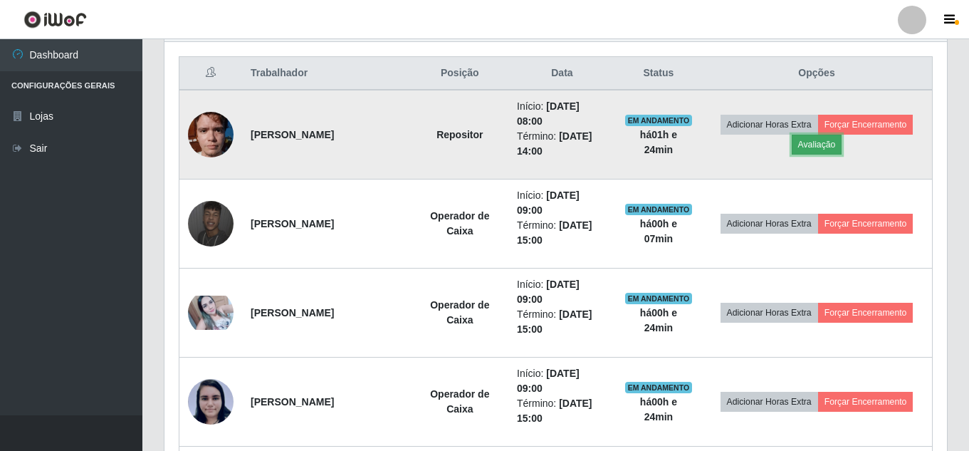
click at [811, 141] on button "Avaliação" at bounding box center [817, 145] width 51 height 20
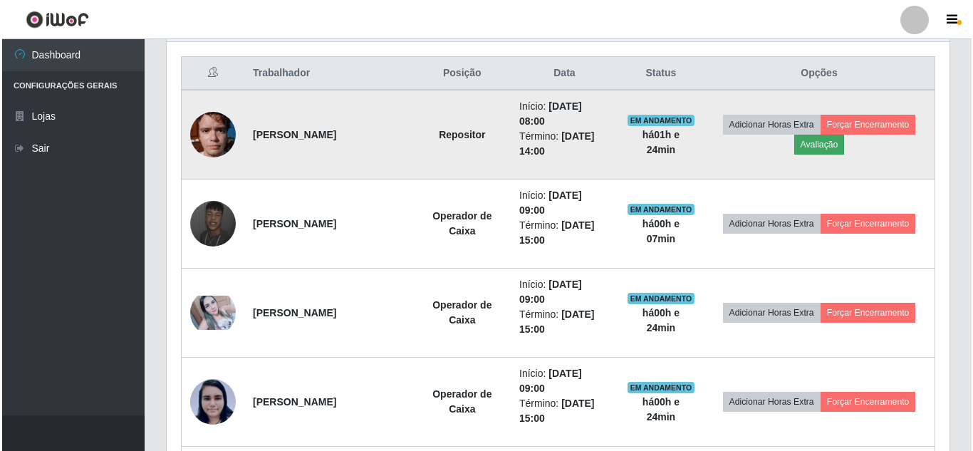
scroll to position [295, 775]
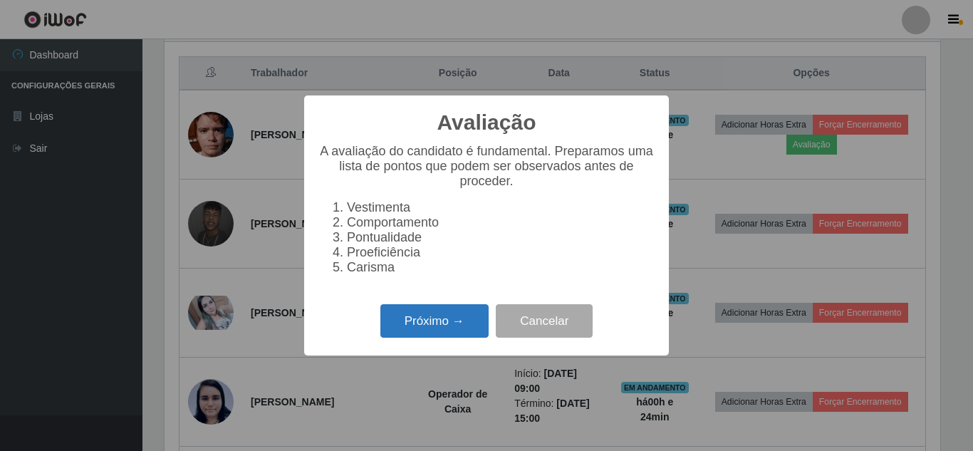
click at [466, 323] on button "Próximo →" at bounding box center [434, 320] width 108 height 33
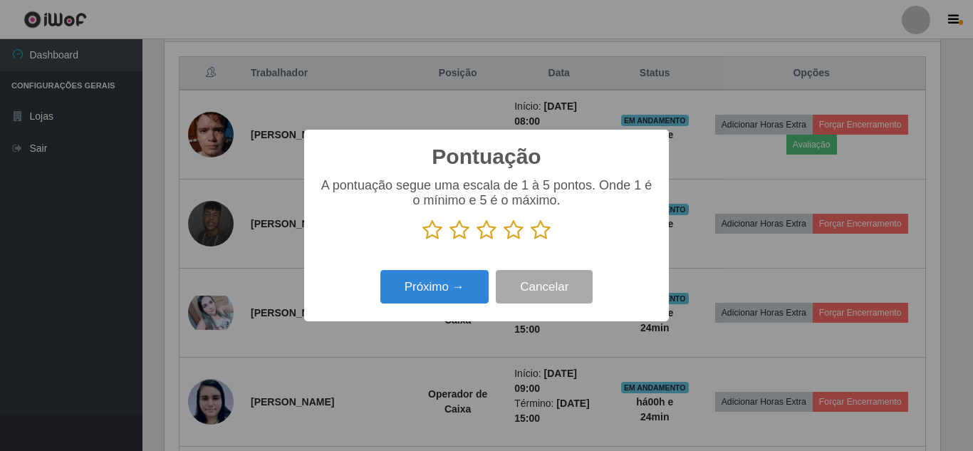
scroll to position [711751, 711271]
click at [544, 238] on icon at bounding box center [540, 229] width 20 height 21
click at [530, 241] on input "radio" at bounding box center [530, 241] width 0 height 0
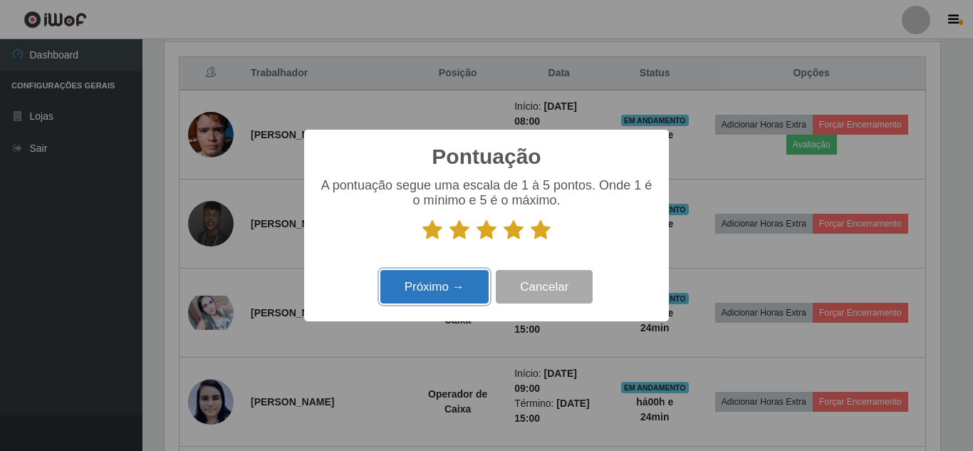
click at [448, 280] on button "Próximo →" at bounding box center [434, 286] width 108 height 33
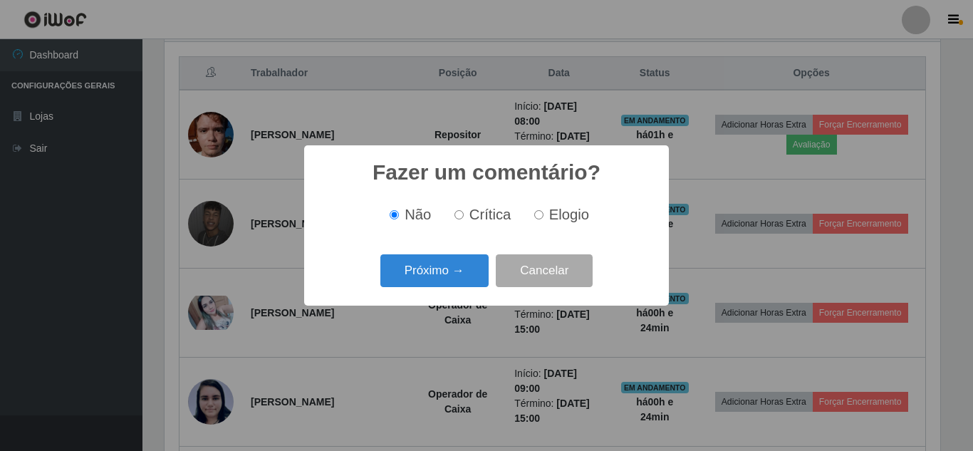
click at [448, 280] on button "Próximo →" at bounding box center [434, 270] width 108 height 33
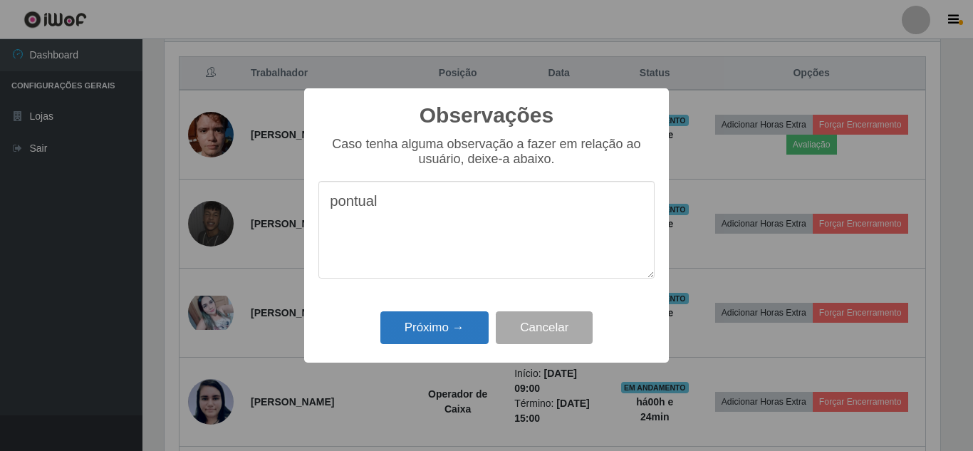
type textarea "pontual"
click at [444, 327] on button "Próximo →" at bounding box center [434, 327] width 108 height 33
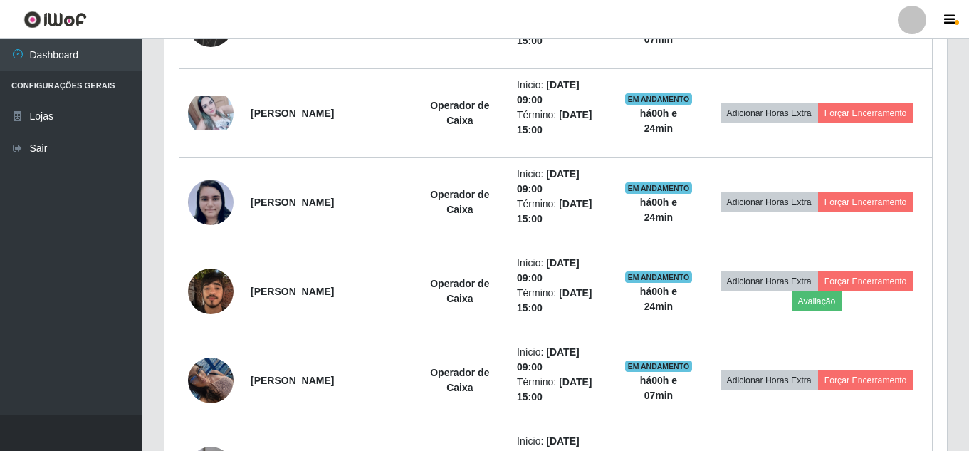
scroll to position [823, 0]
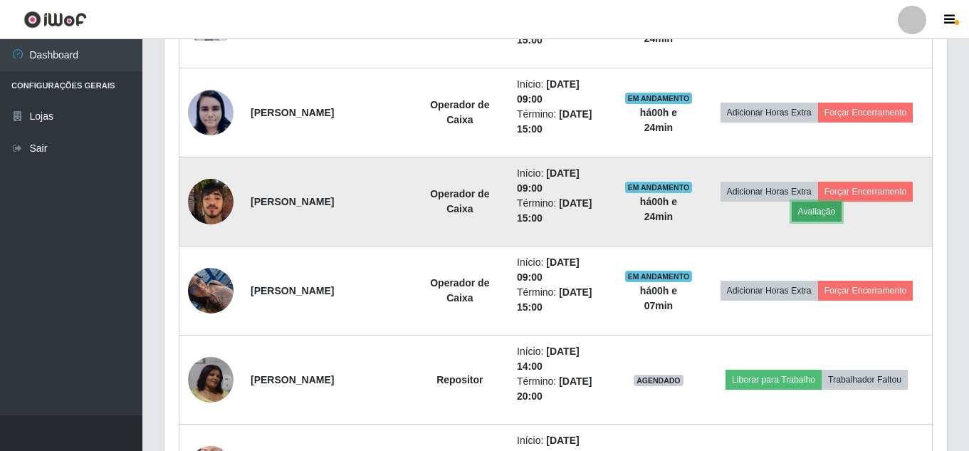
click at [807, 214] on button "Avaliação" at bounding box center [817, 212] width 51 height 20
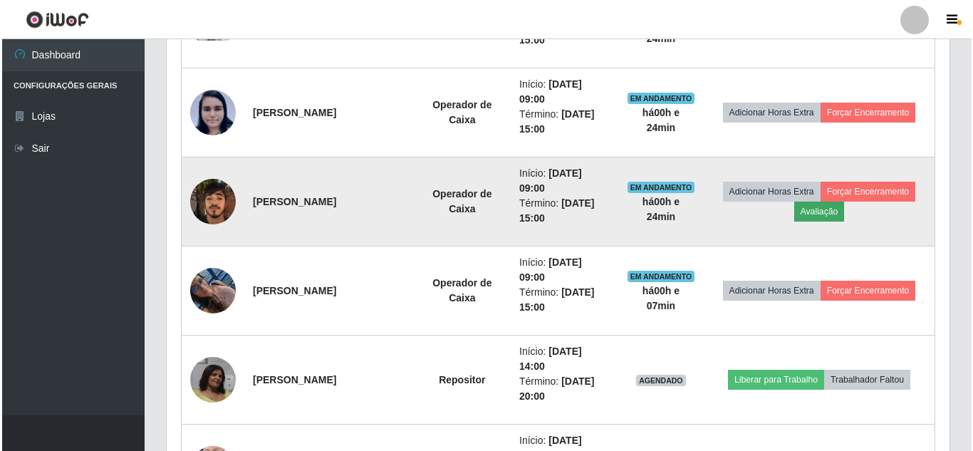
scroll to position [295, 775]
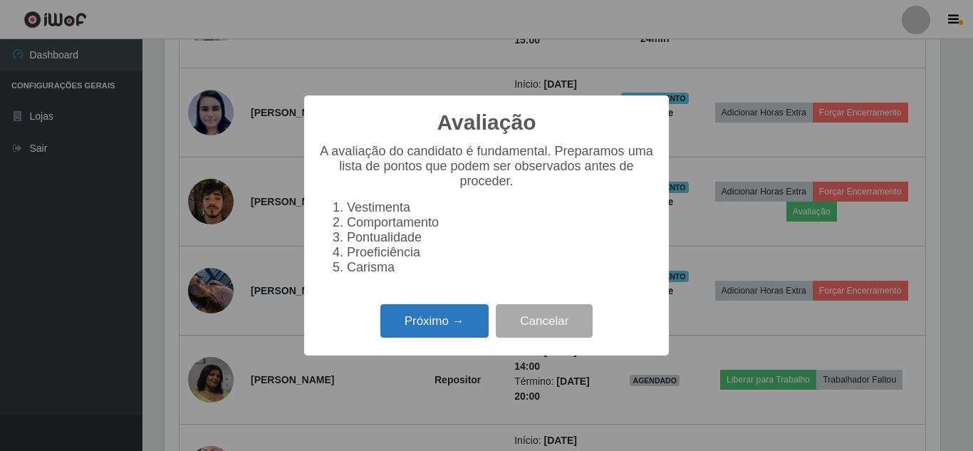
click at [428, 335] on button "Próximo →" at bounding box center [434, 320] width 108 height 33
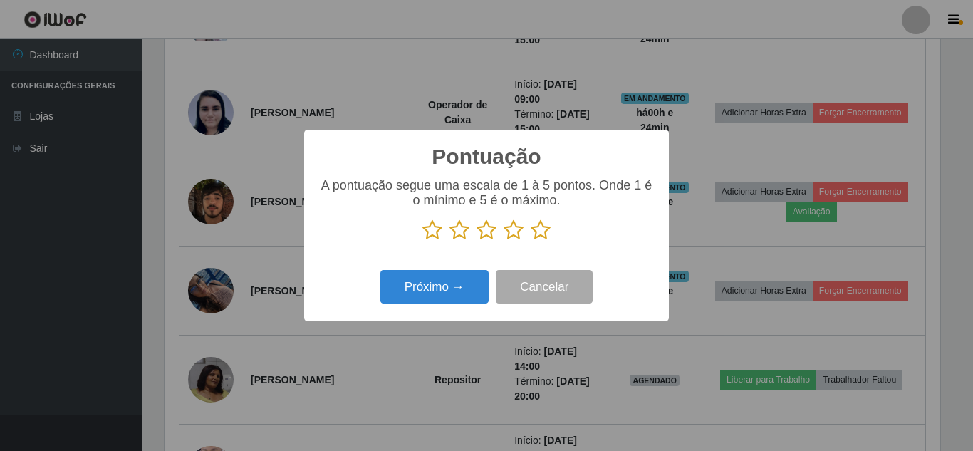
scroll to position [711751, 711271]
click at [545, 228] on icon at bounding box center [540, 229] width 20 height 21
click at [530, 241] on input "radio" at bounding box center [530, 241] width 0 height 0
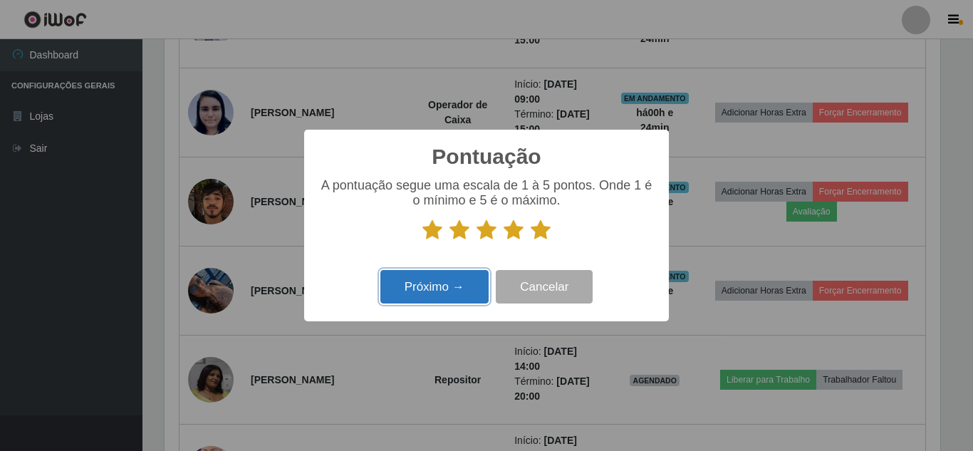
click at [472, 291] on button "Próximo →" at bounding box center [434, 286] width 108 height 33
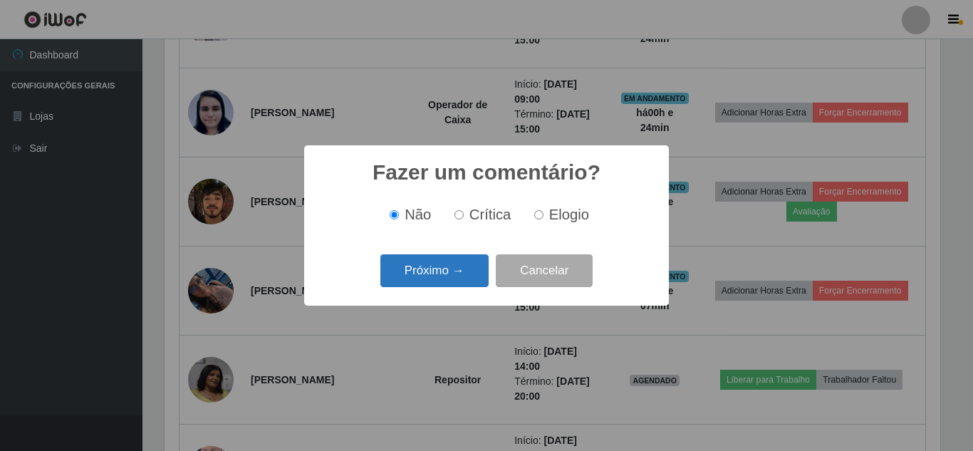
click at [459, 286] on button "Próximo →" at bounding box center [434, 270] width 108 height 33
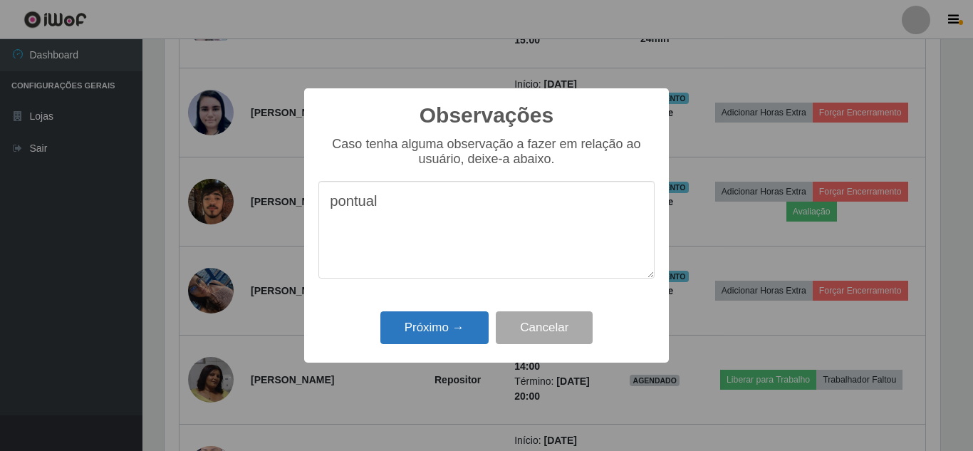
type textarea "pontual"
click at [444, 330] on button "Próximo →" at bounding box center [434, 327] width 108 height 33
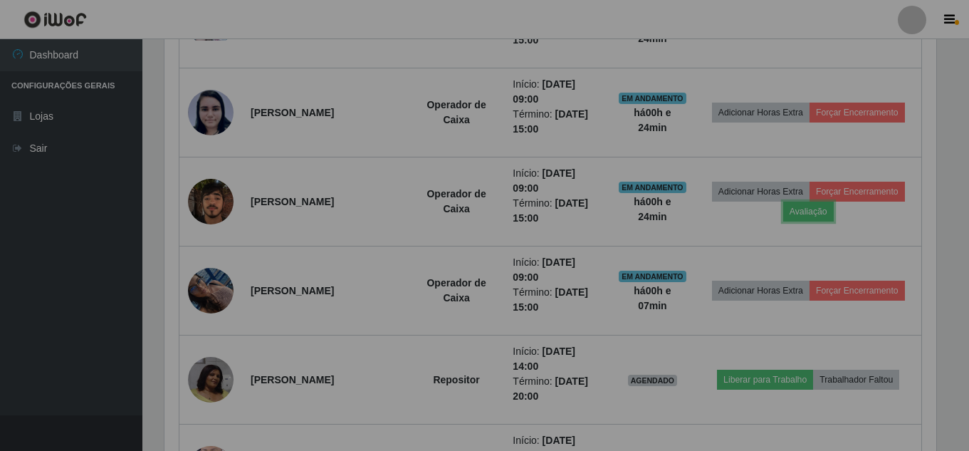
scroll to position [295, 783]
